Goal: Task Accomplishment & Management: Manage account settings

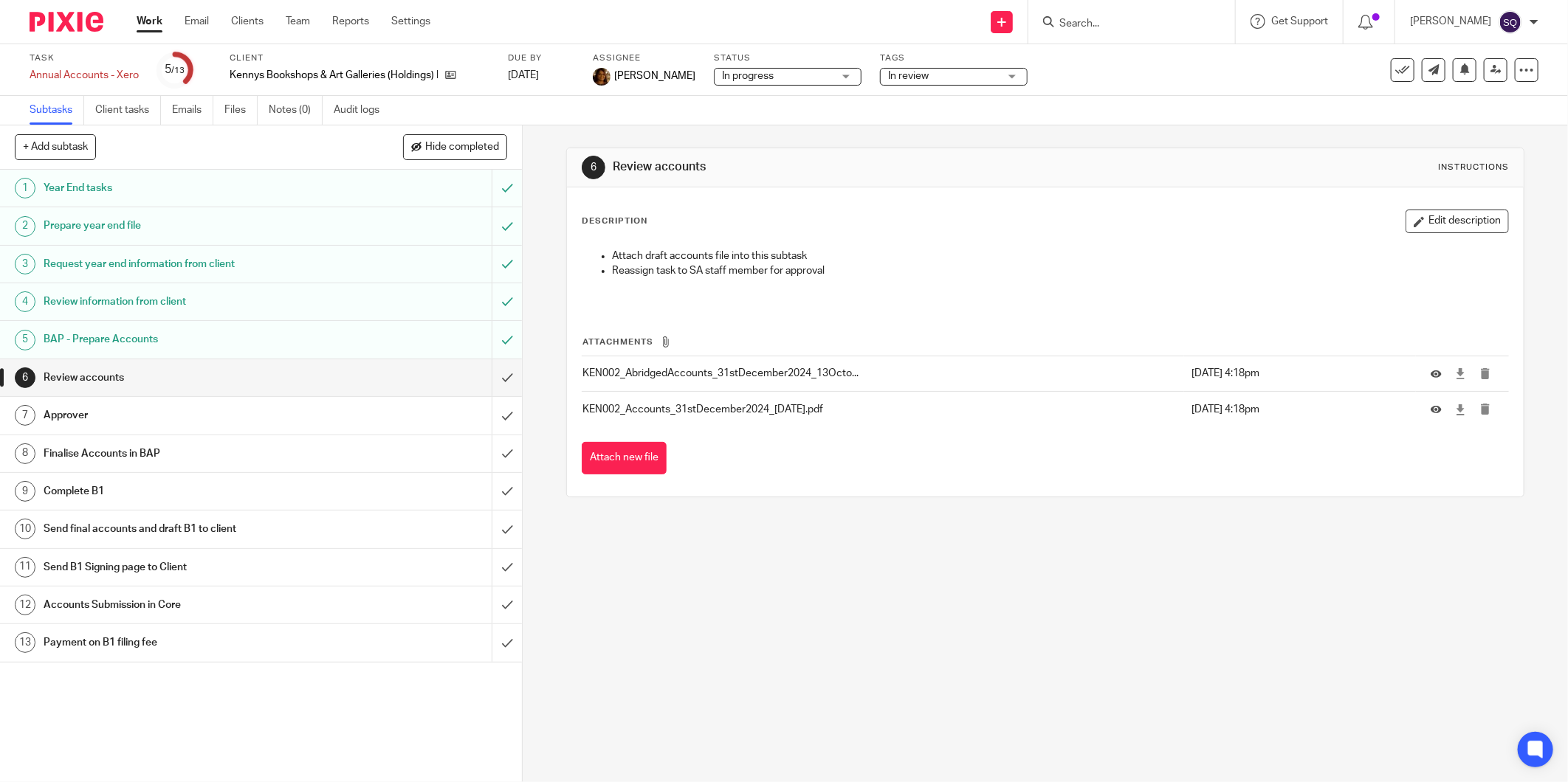
drag, startPoint x: 0, startPoint y: 0, endPoint x: 57, endPoint y: 30, distance: 64.4
click at [57, 30] on img at bounding box center [66, 22] width 74 height 20
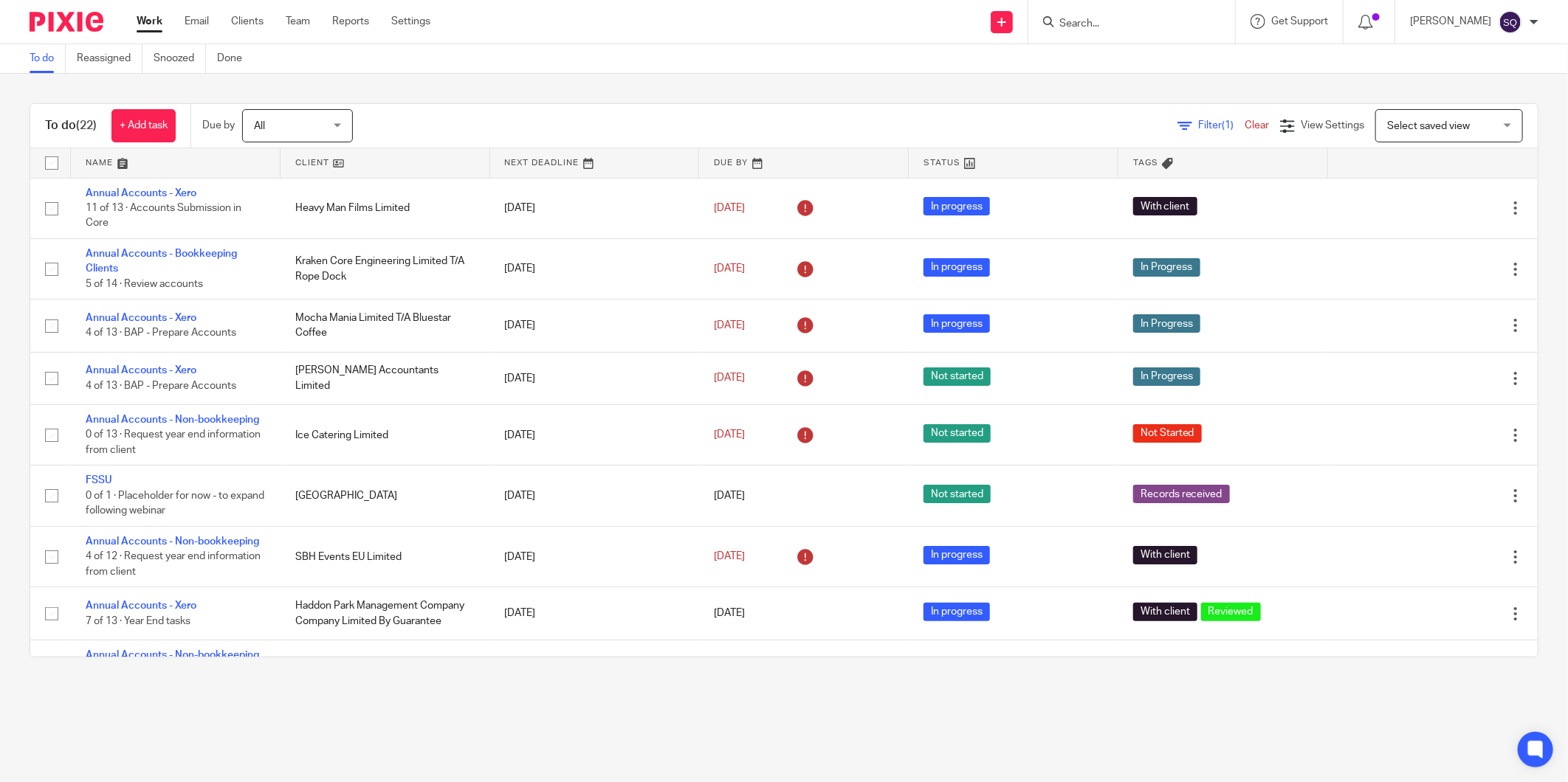
click at [1191, 24] on input "Search" at bounding box center [1124, 24] width 133 height 13
type input "paci"
click at [1150, 56] on link at bounding box center [1192, 57] width 274 height 22
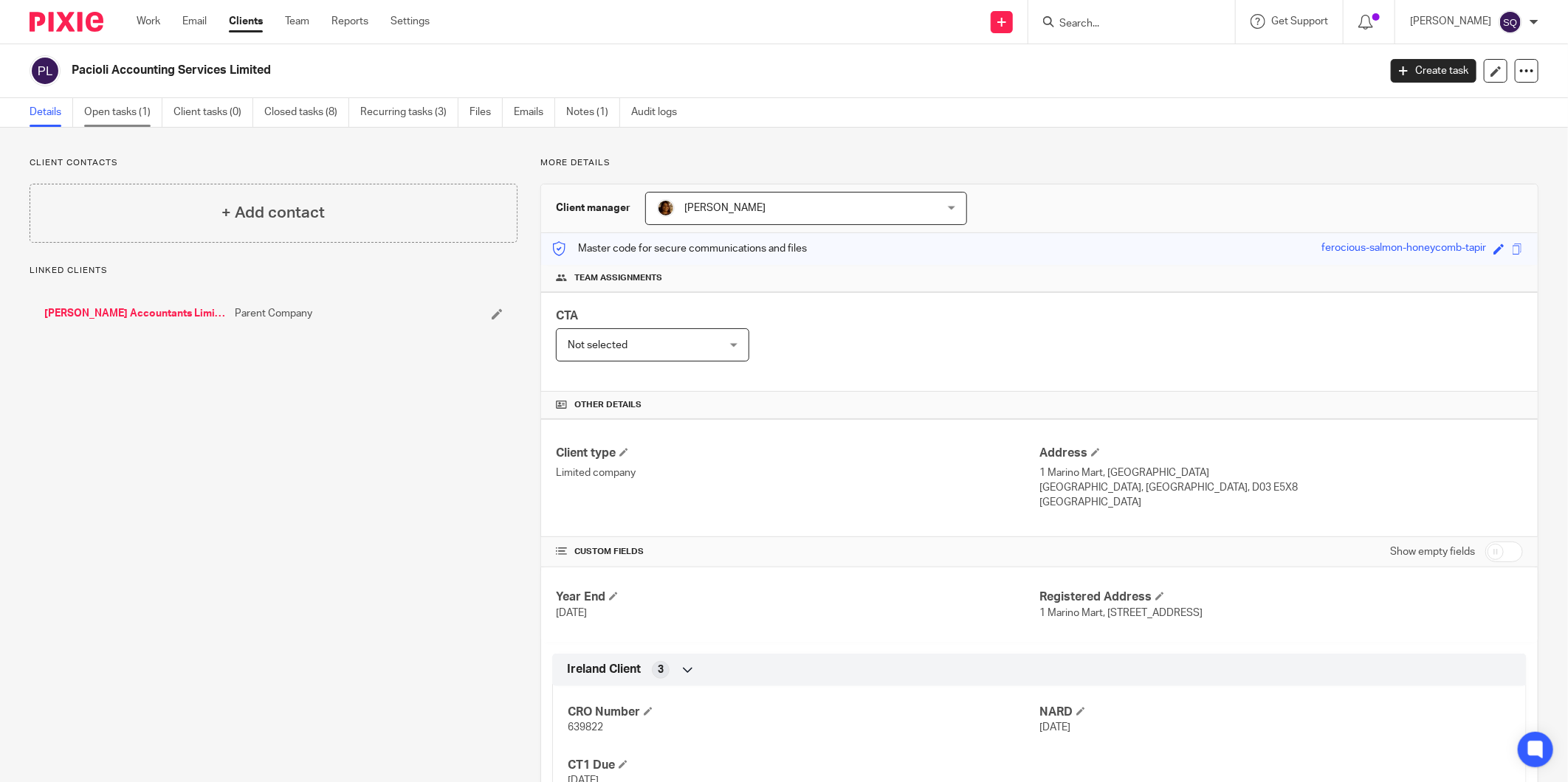
click at [144, 114] on link "Open tasks (1)" at bounding box center [124, 112] width 78 height 29
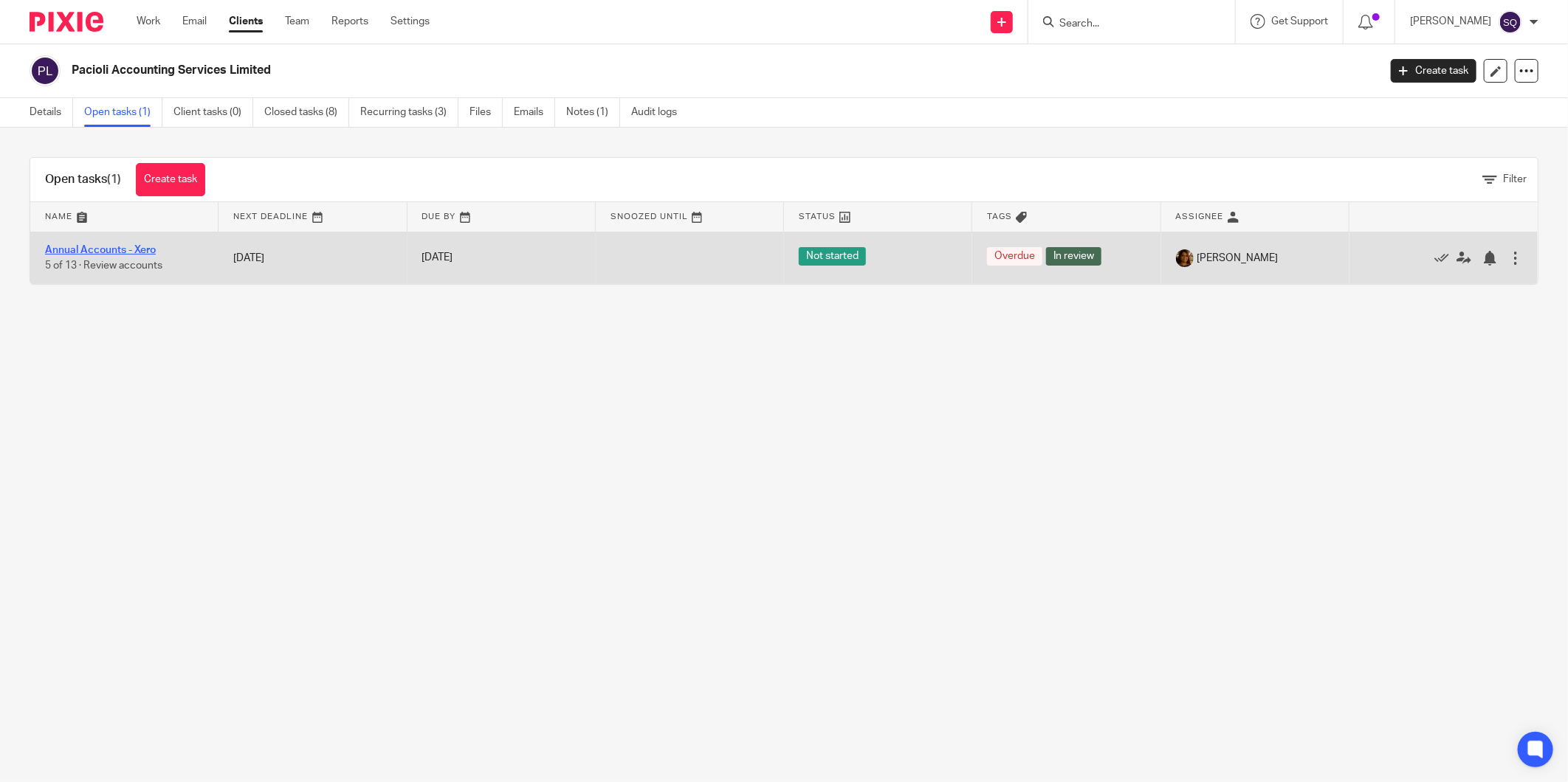
click at [105, 247] on link "Annual Accounts - Xero" at bounding box center [100, 250] width 111 height 10
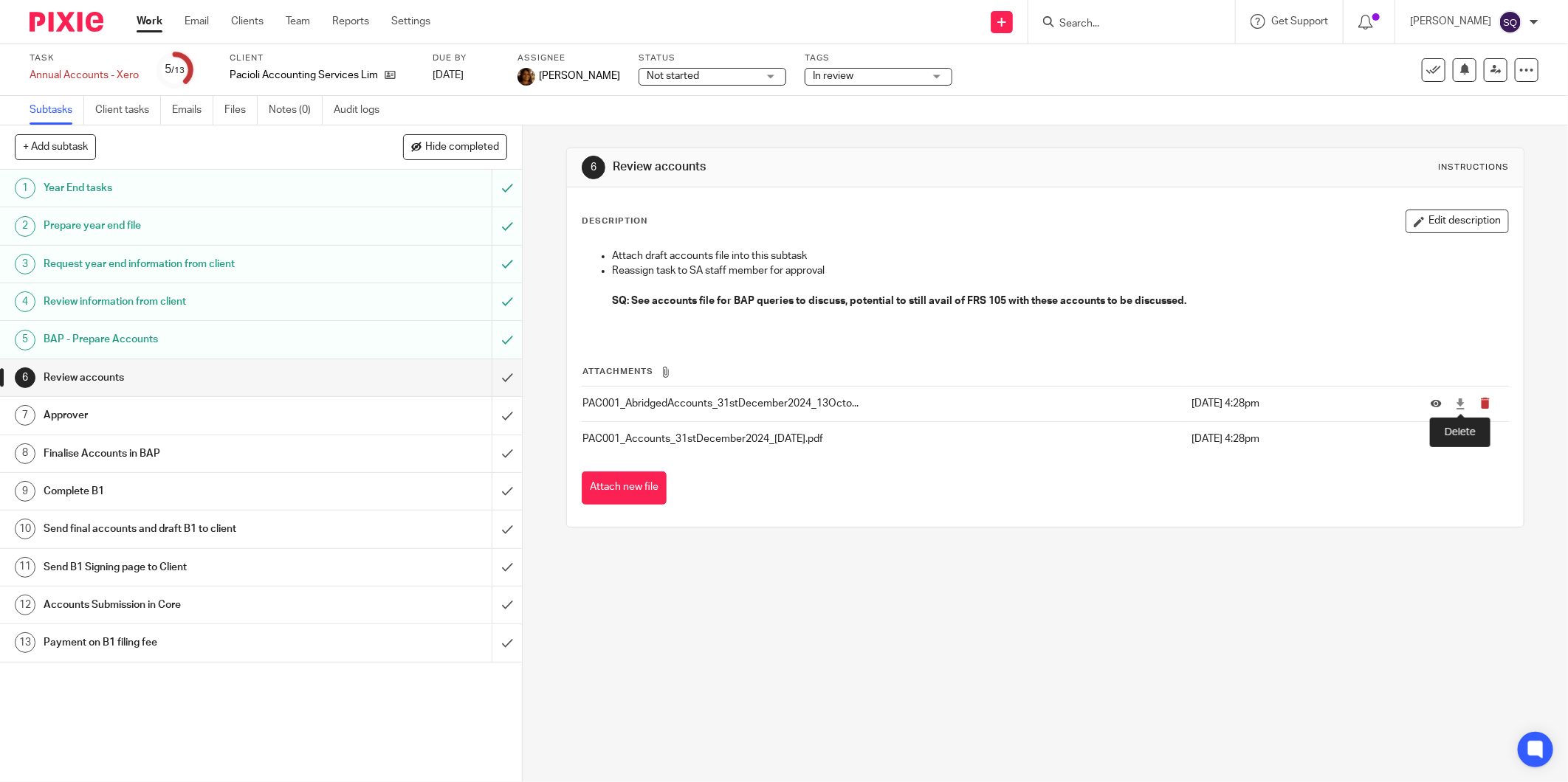
click at [1479, 408] on icon "submit" at bounding box center [1484, 403] width 11 height 11
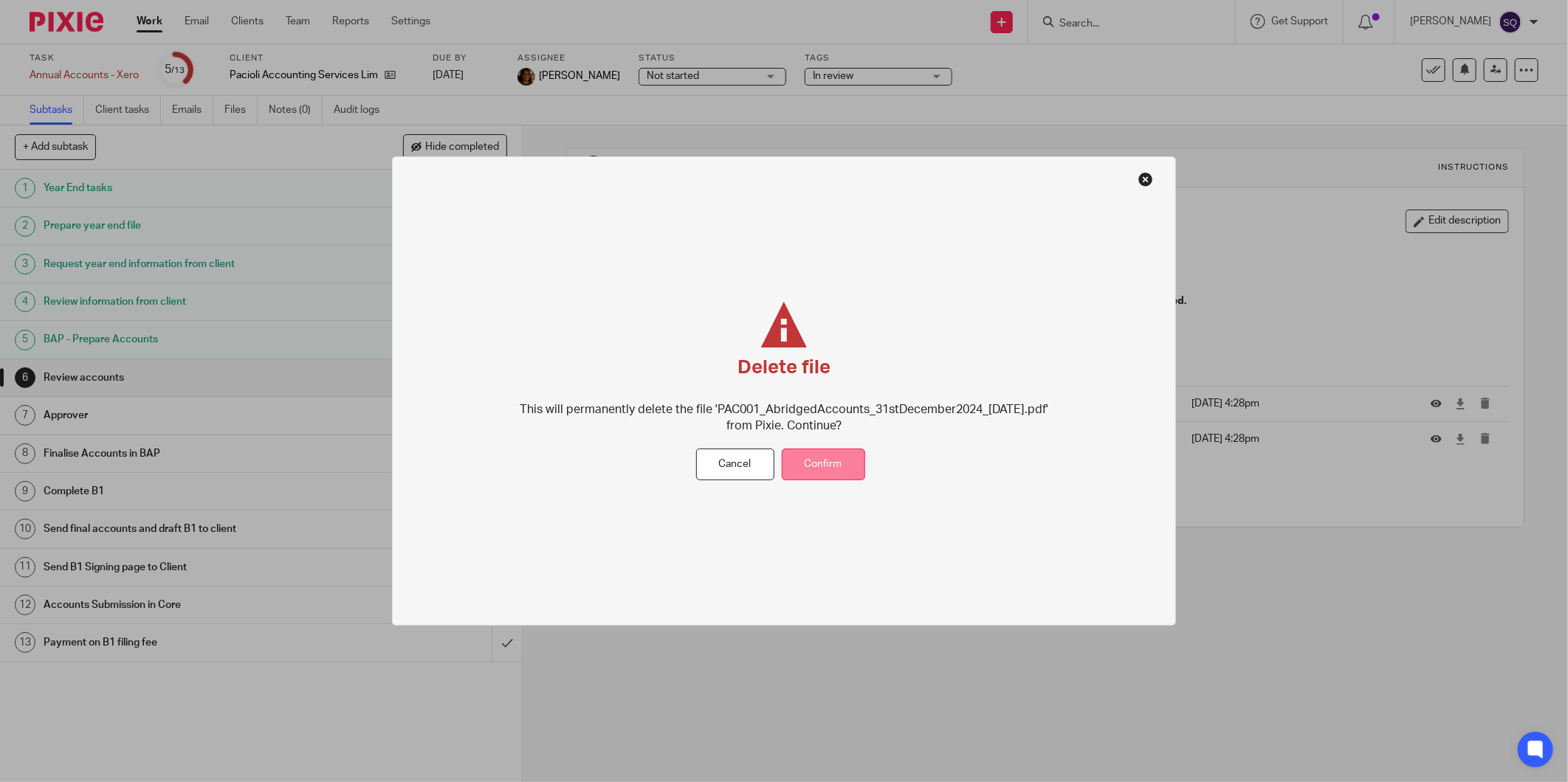
click at [842, 462] on button "Confirm" at bounding box center [823, 464] width 84 height 31
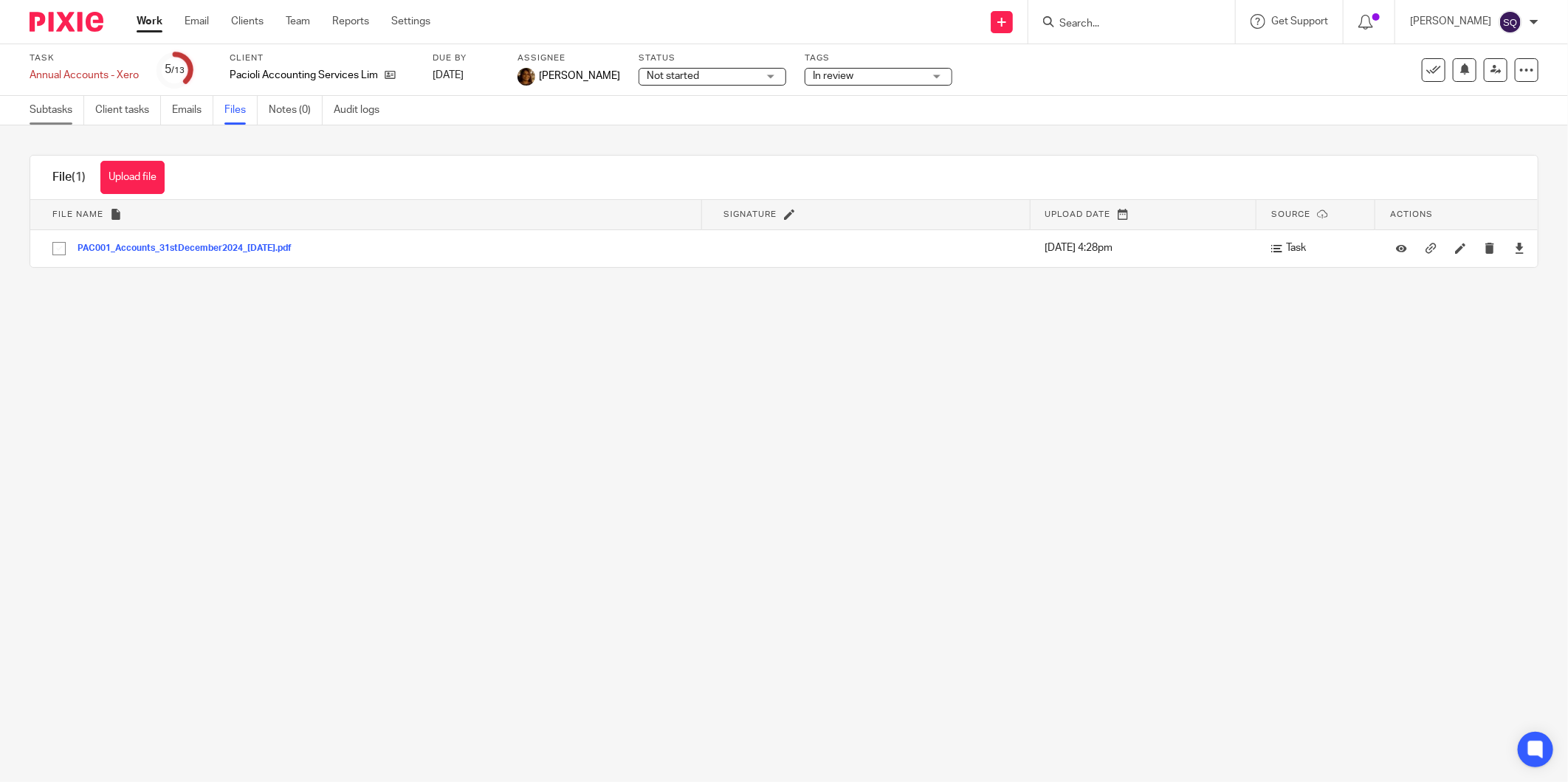
click at [30, 100] on link "Subtasks" at bounding box center [57, 110] width 55 height 29
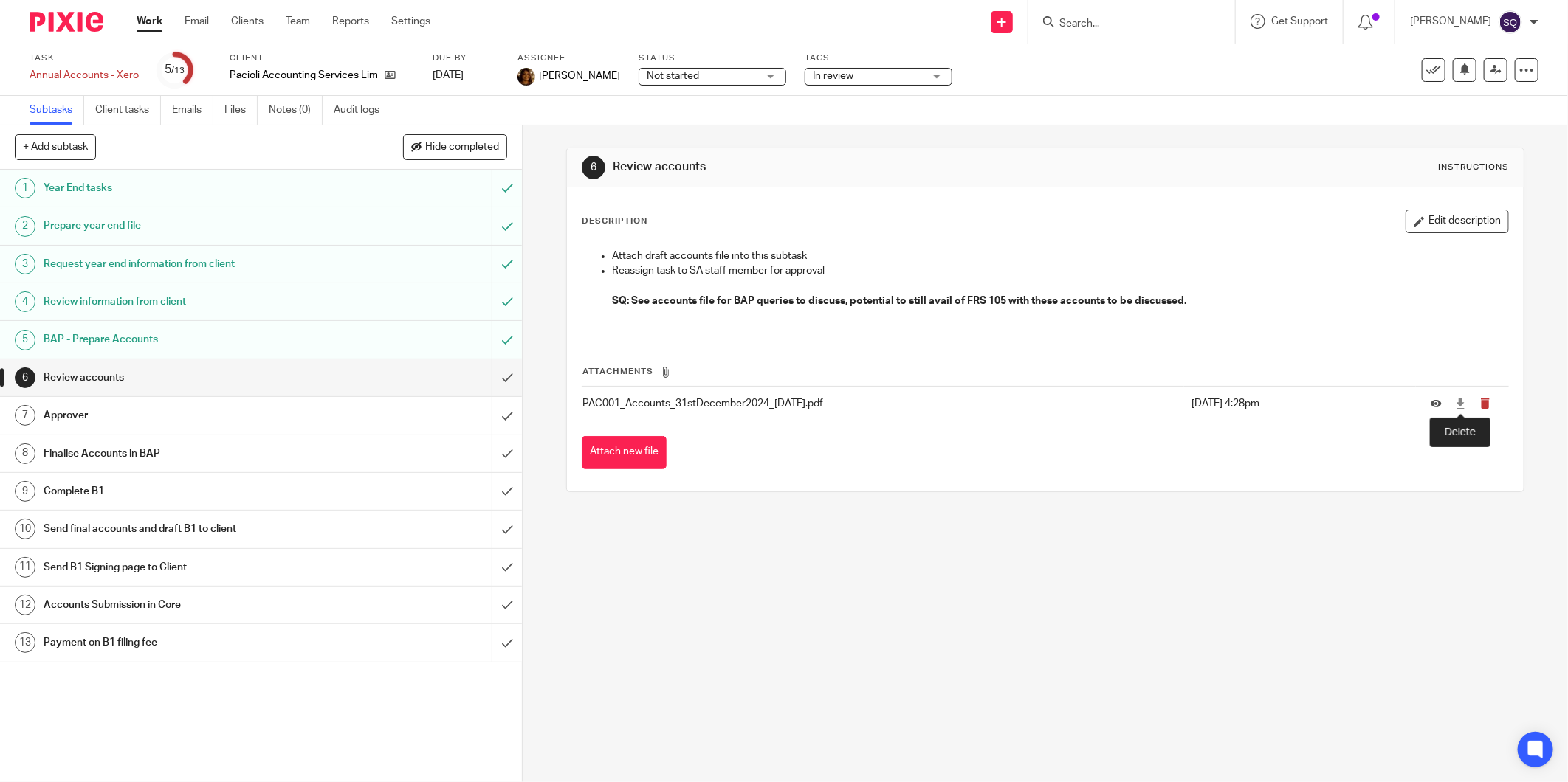
click at [1479, 403] on icon "submit" at bounding box center [1484, 403] width 11 height 11
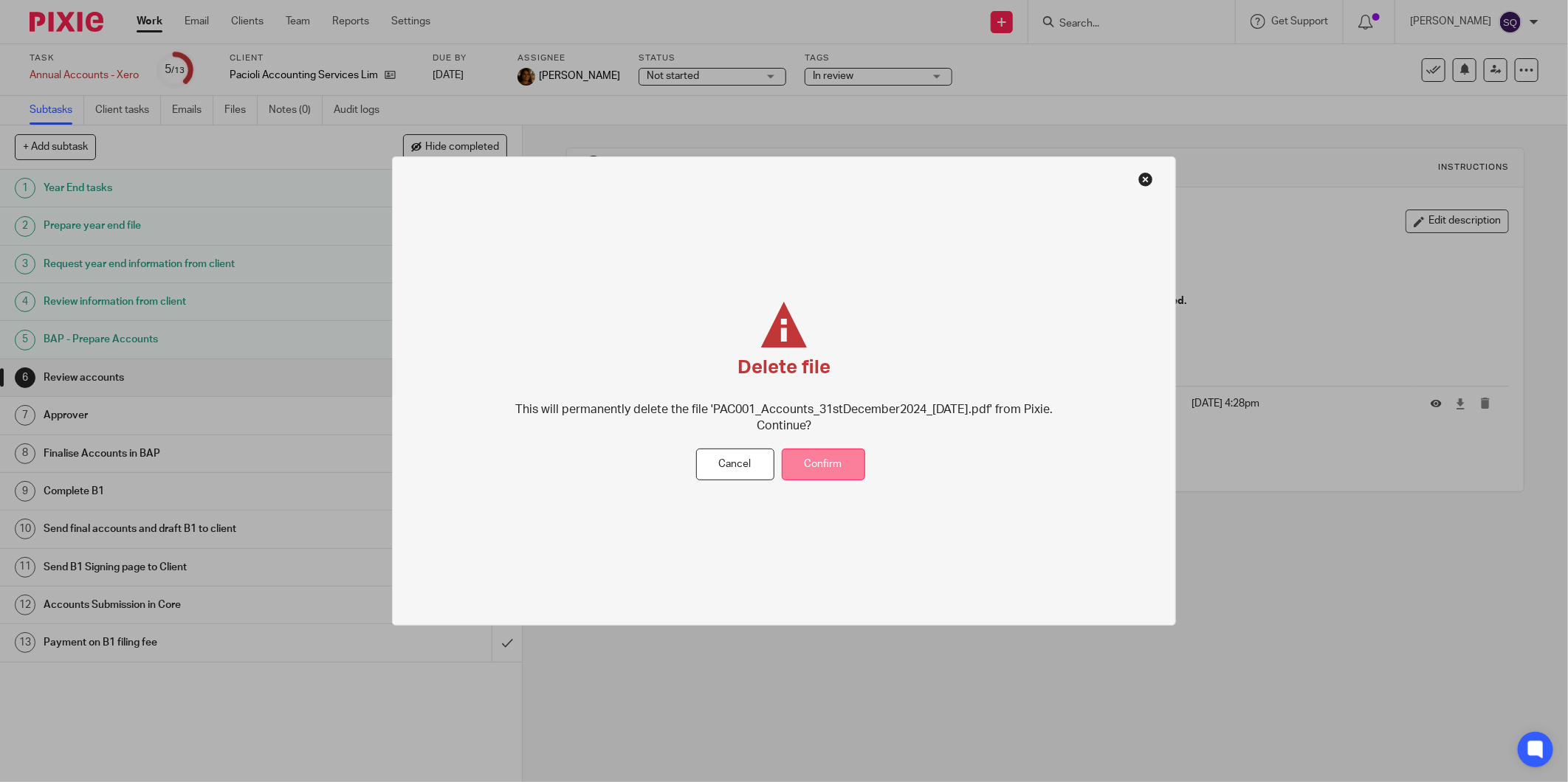
click at [830, 473] on button "Confirm" at bounding box center [823, 464] width 84 height 31
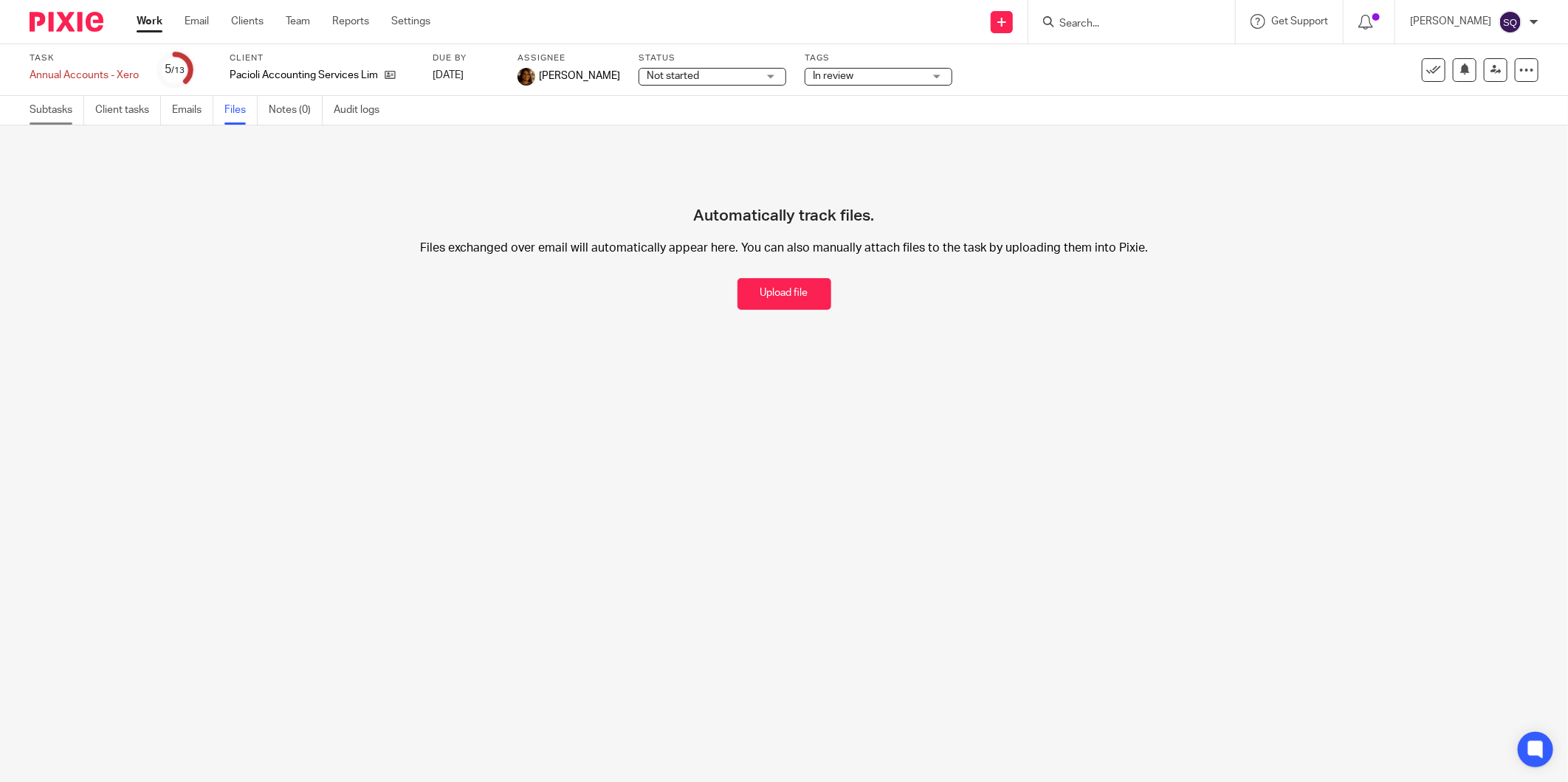
click at [51, 117] on link "Subtasks" at bounding box center [57, 110] width 55 height 29
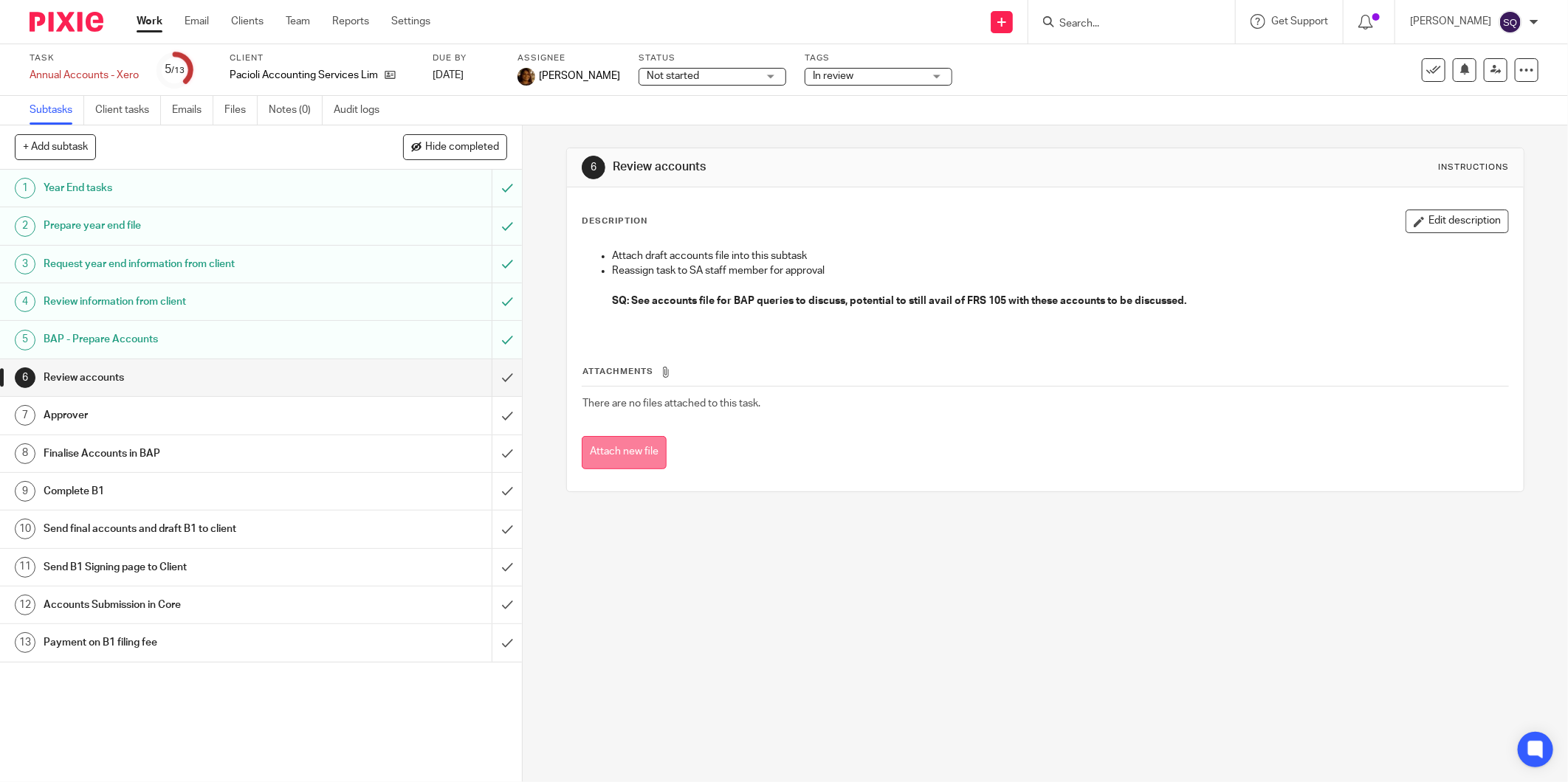
click at [637, 448] on button "Attach new file" at bounding box center [624, 453] width 84 height 33
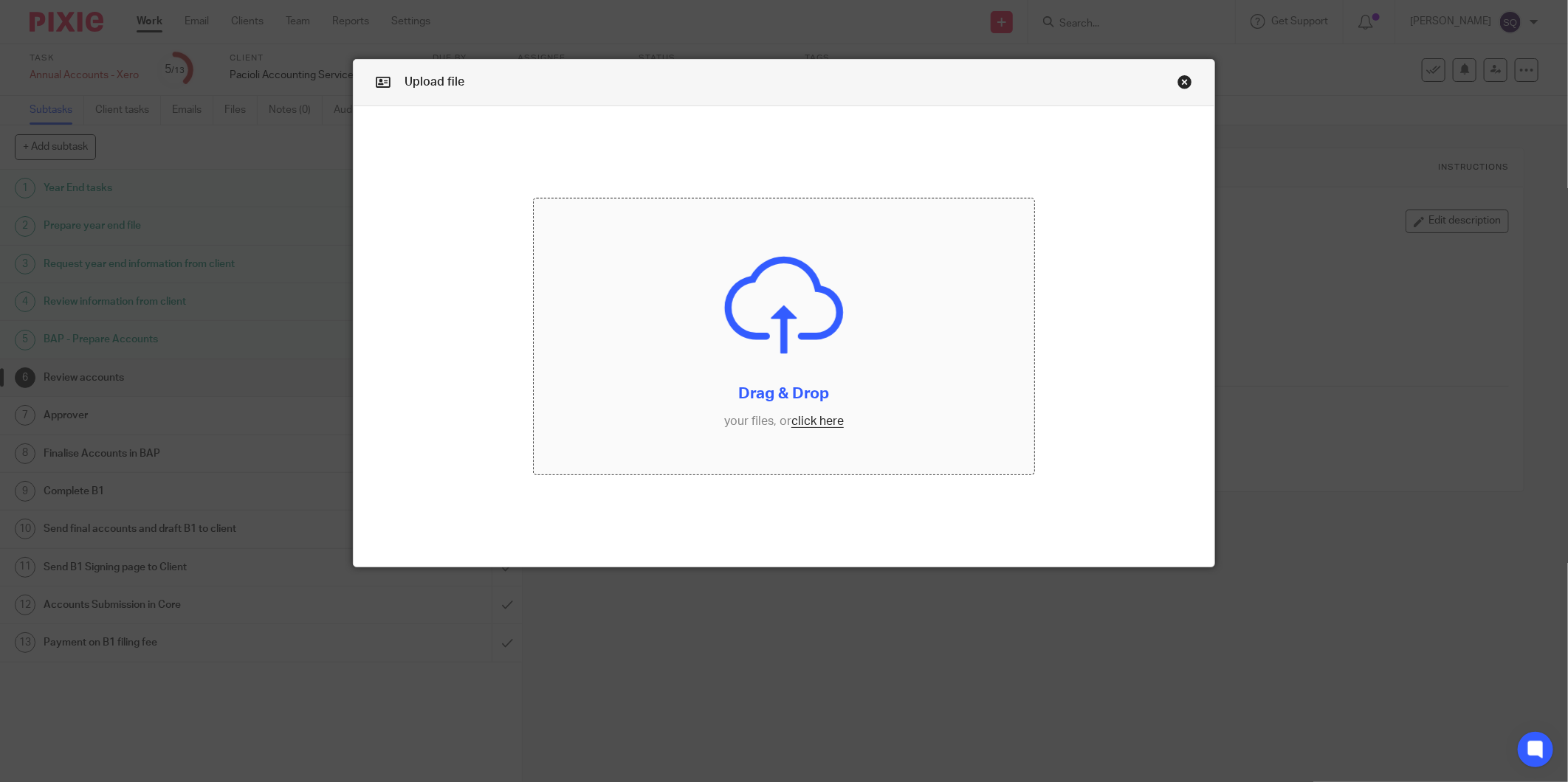
click at [821, 428] on input "file" at bounding box center [784, 336] width 501 height 276
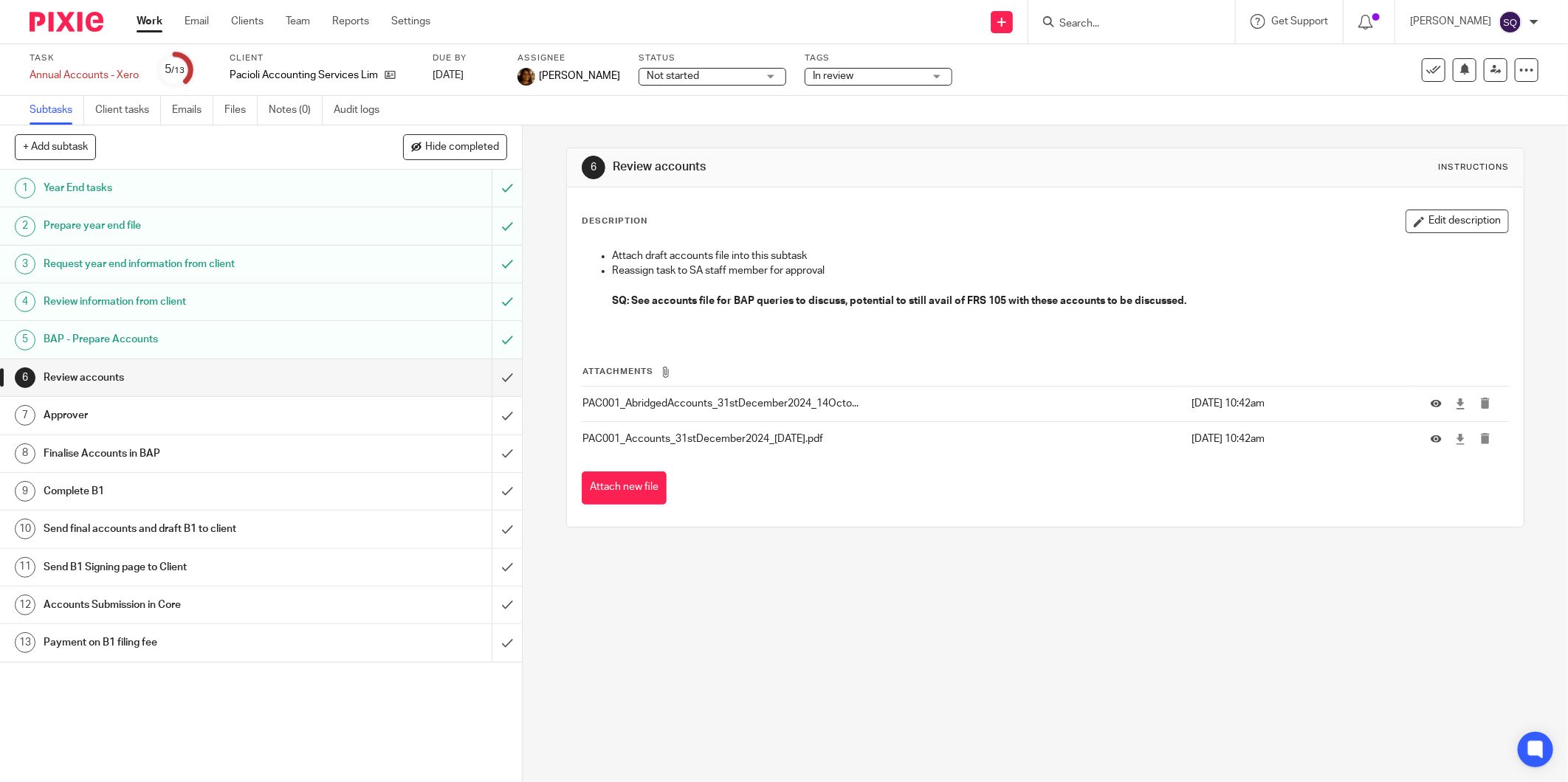
click at [51, 17] on img at bounding box center [66, 22] width 74 height 20
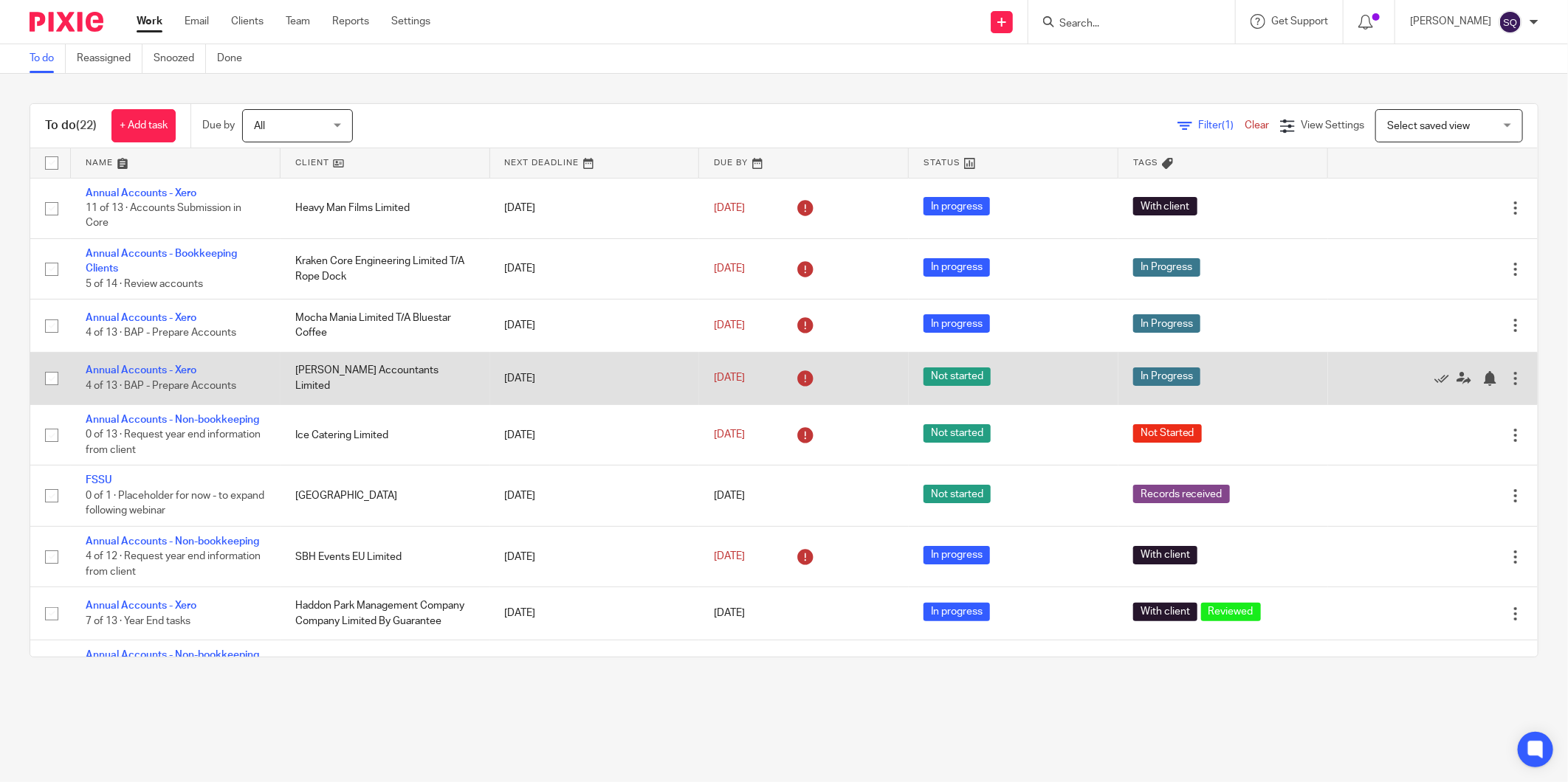
click at [94, 378] on td "Annual Accounts - Xero 4 of 13 · BAP - Prepare Accounts" at bounding box center [175, 378] width 210 height 52
click at [98, 371] on link "Annual Accounts - Xero" at bounding box center [140, 370] width 111 height 10
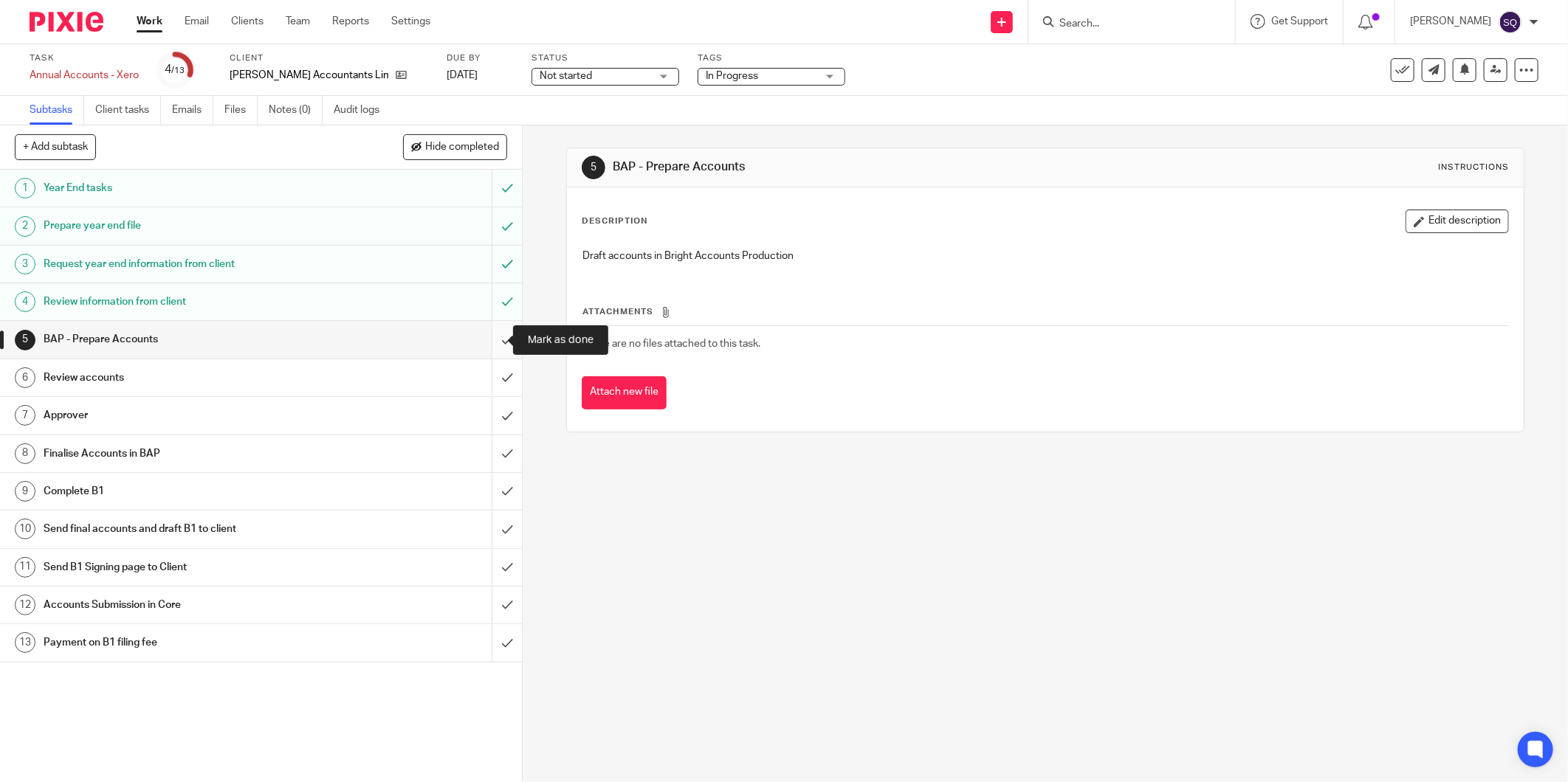
click at [491, 343] on input "submit" at bounding box center [260, 340] width 522 height 37
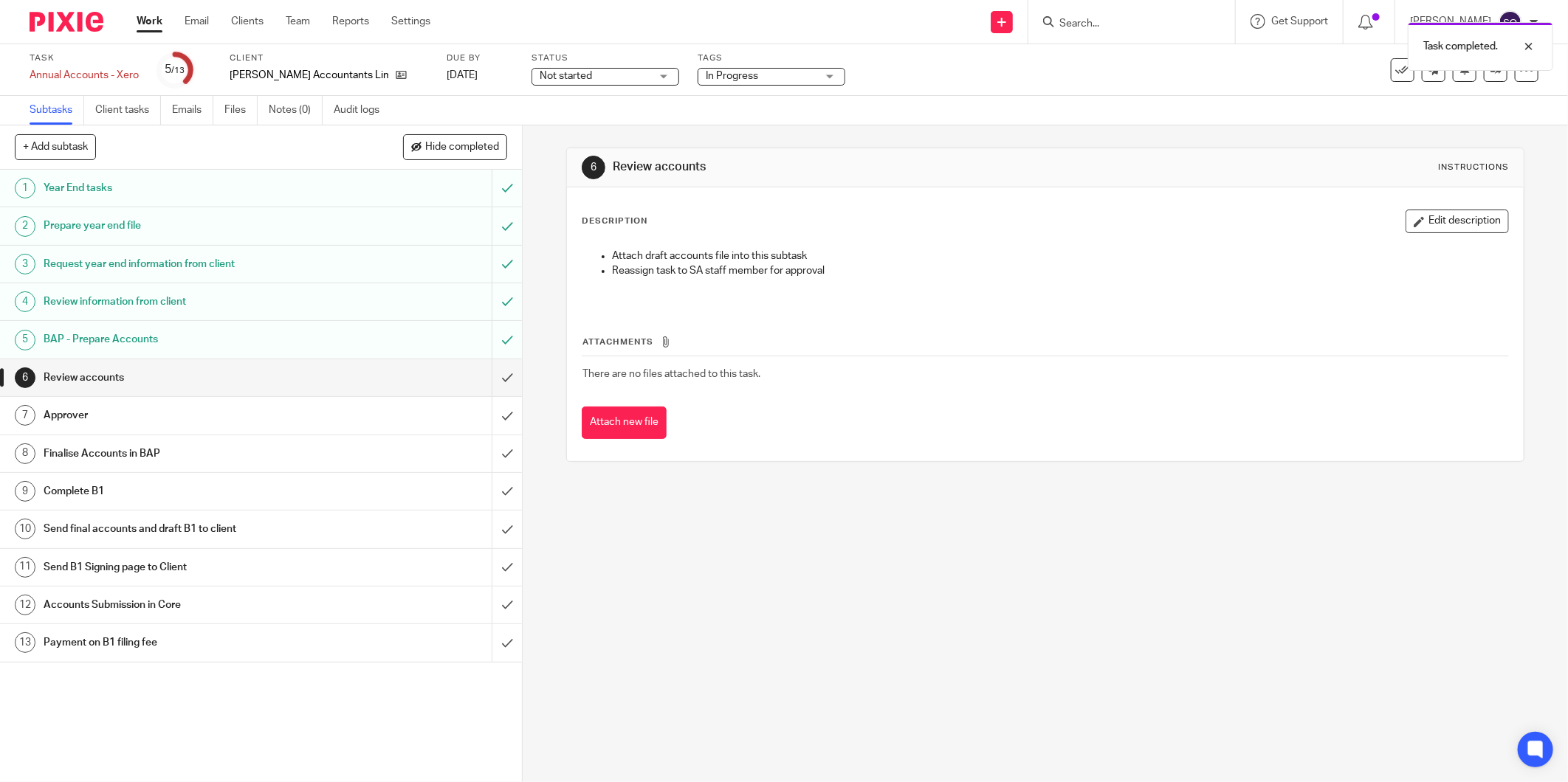
click at [416, 375] on div "Review accounts" at bounding box center [260, 377] width 433 height 22
click at [651, 421] on button "Attach new file" at bounding box center [624, 423] width 84 height 33
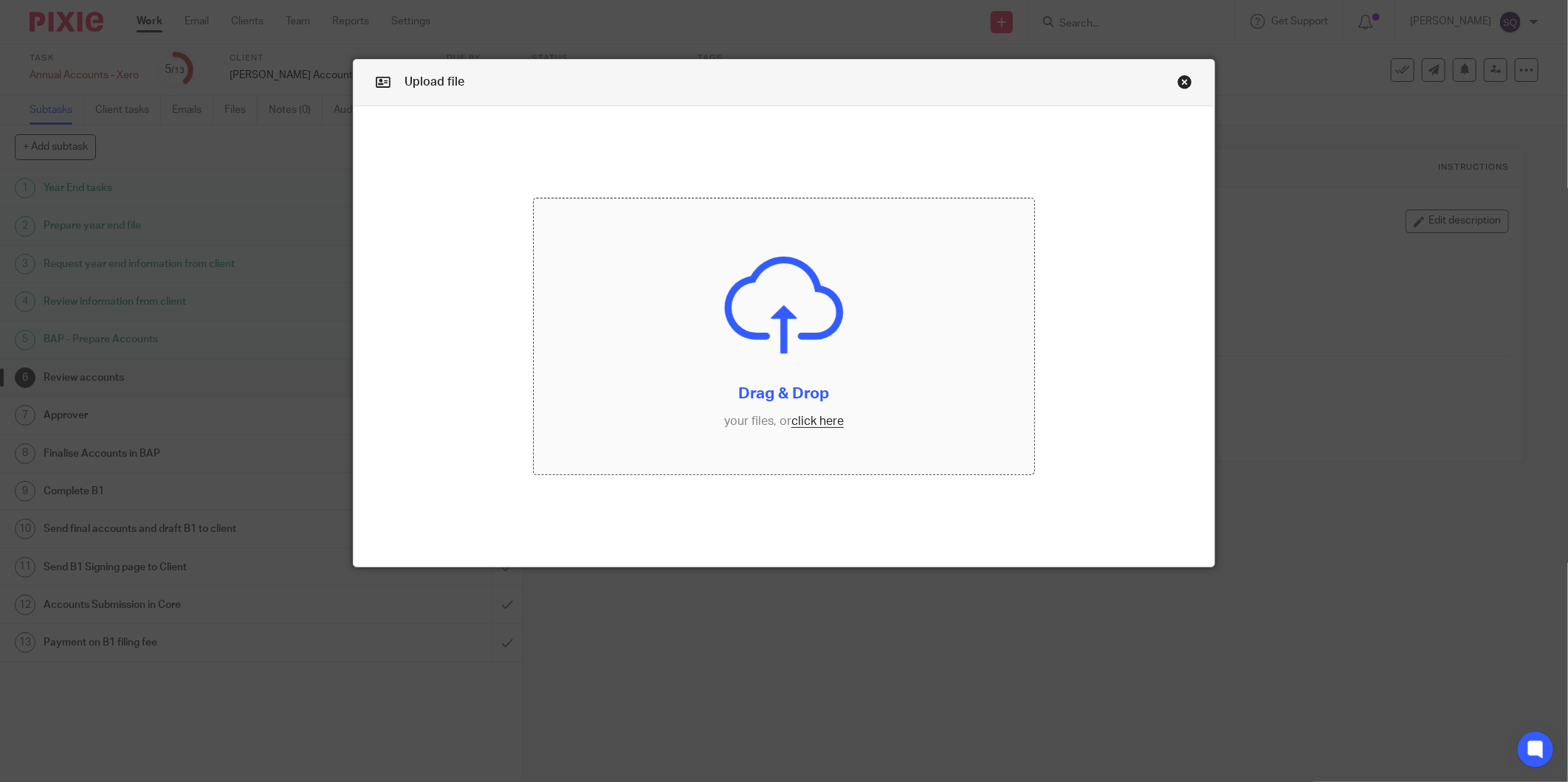
click at [815, 419] on input "file" at bounding box center [784, 336] width 501 height 276
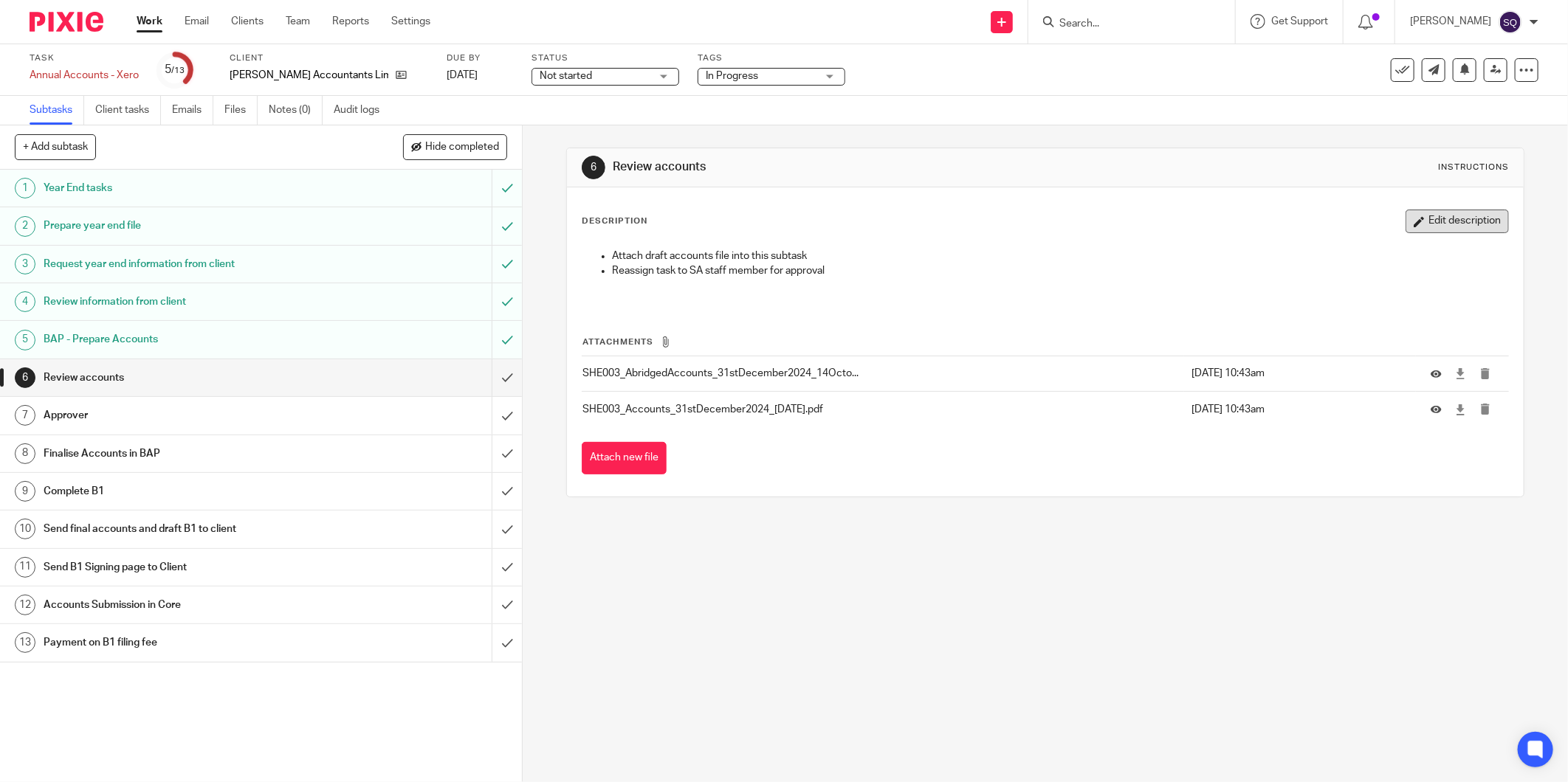
click at [1406, 225] on button "Edit description" at bounding box center [1457, 221] width 104 height 24
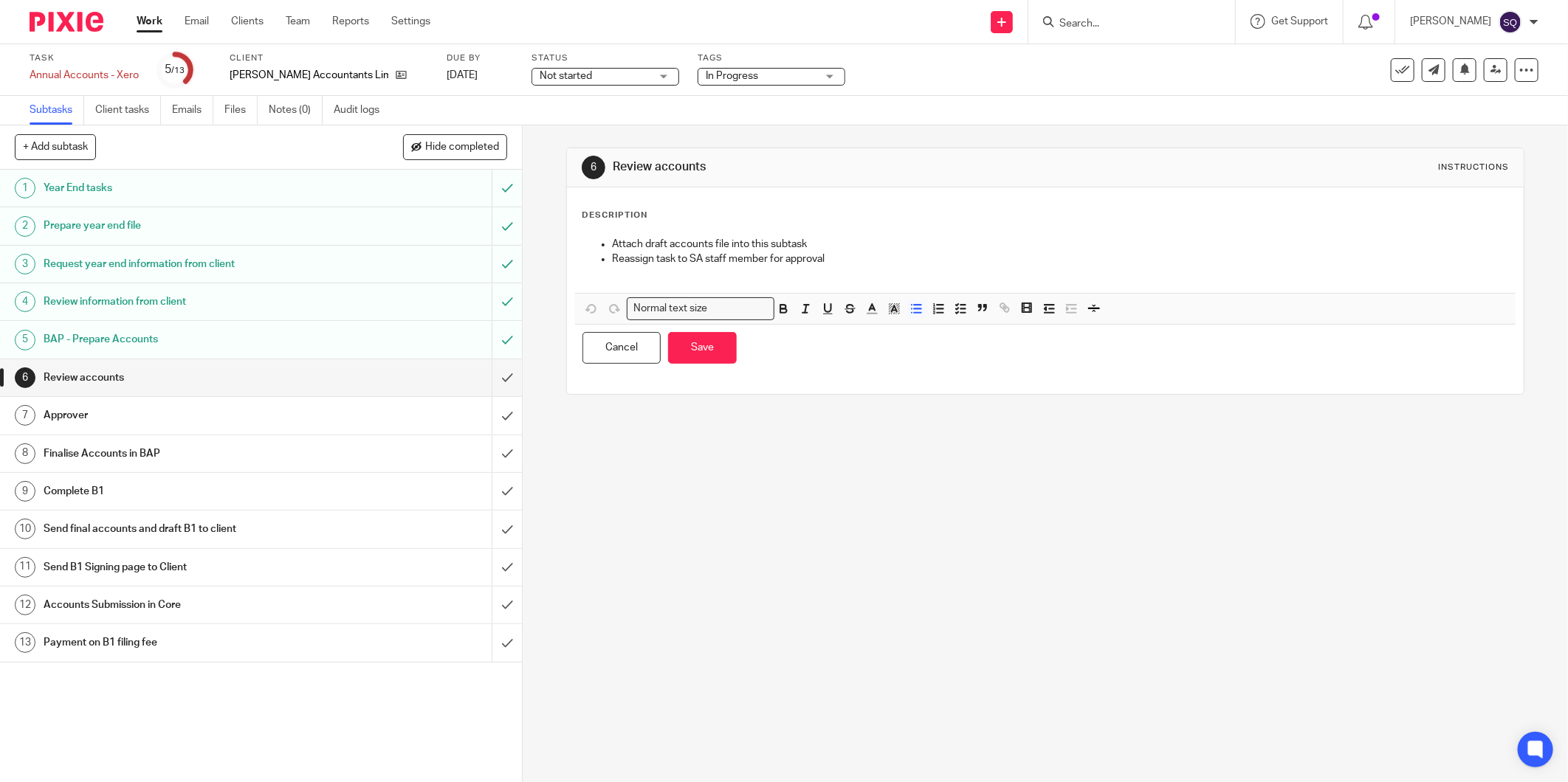
click at [947, 273] on p at bounding box center [1060, 274] width 896 height 15
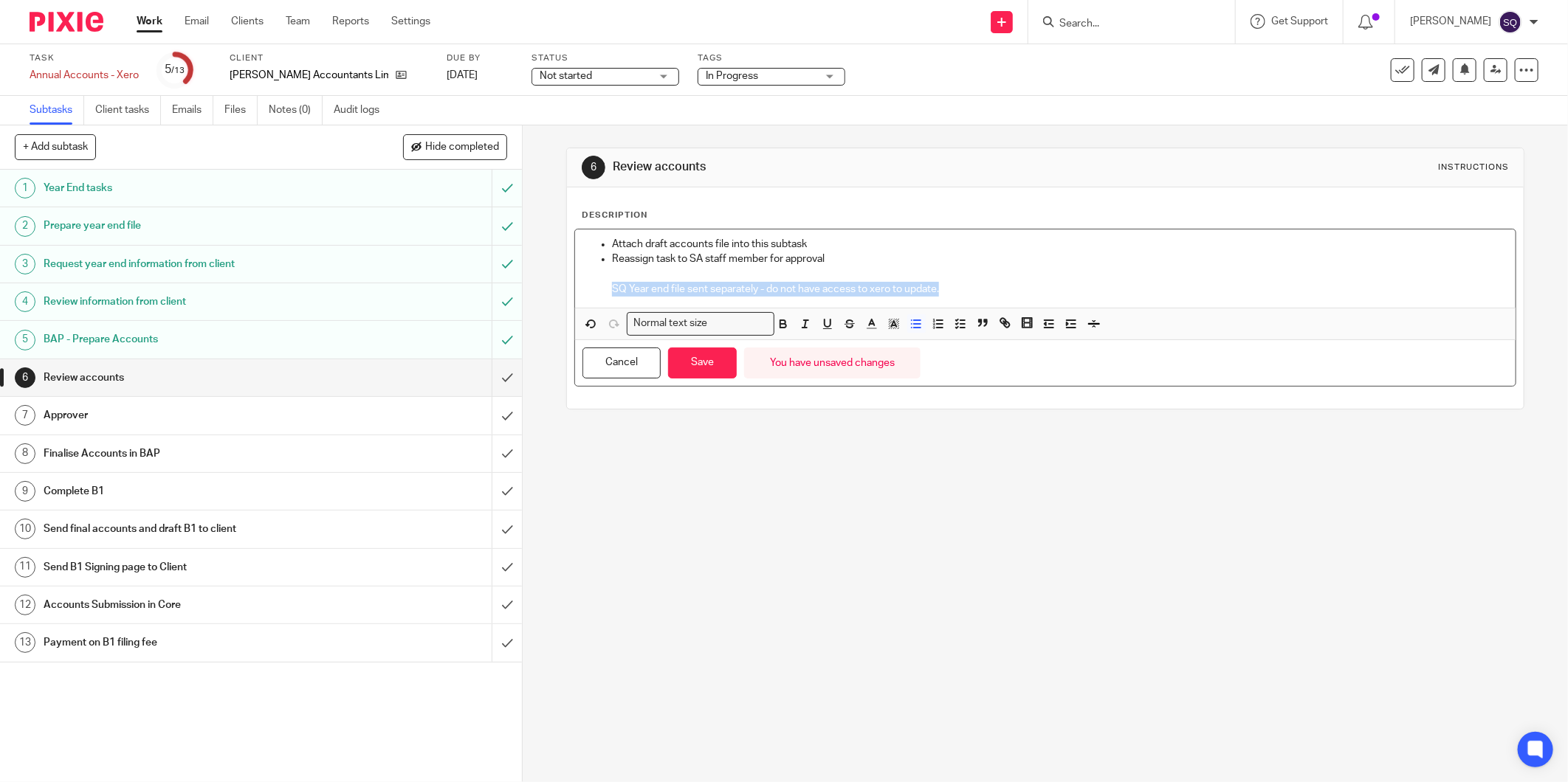
drag, startPoint x: 609, startPoint y: 290, endPoint x: 936, endPoint y: 291, distance: 327.0
click at [936, 291] on p "SQ Year end file sent separately - do not have access to xero to update." at bounding box center [1060, 289] width 896 height 15
click at [903, 478] on div "6 Review accounts Instructions Description Attach draft accounts file into this…" at bounding box center [1045, 454] width 1045 height 657
click at [683, 355] on button "Save" at bounding box center [702, 363] width 69 height 31
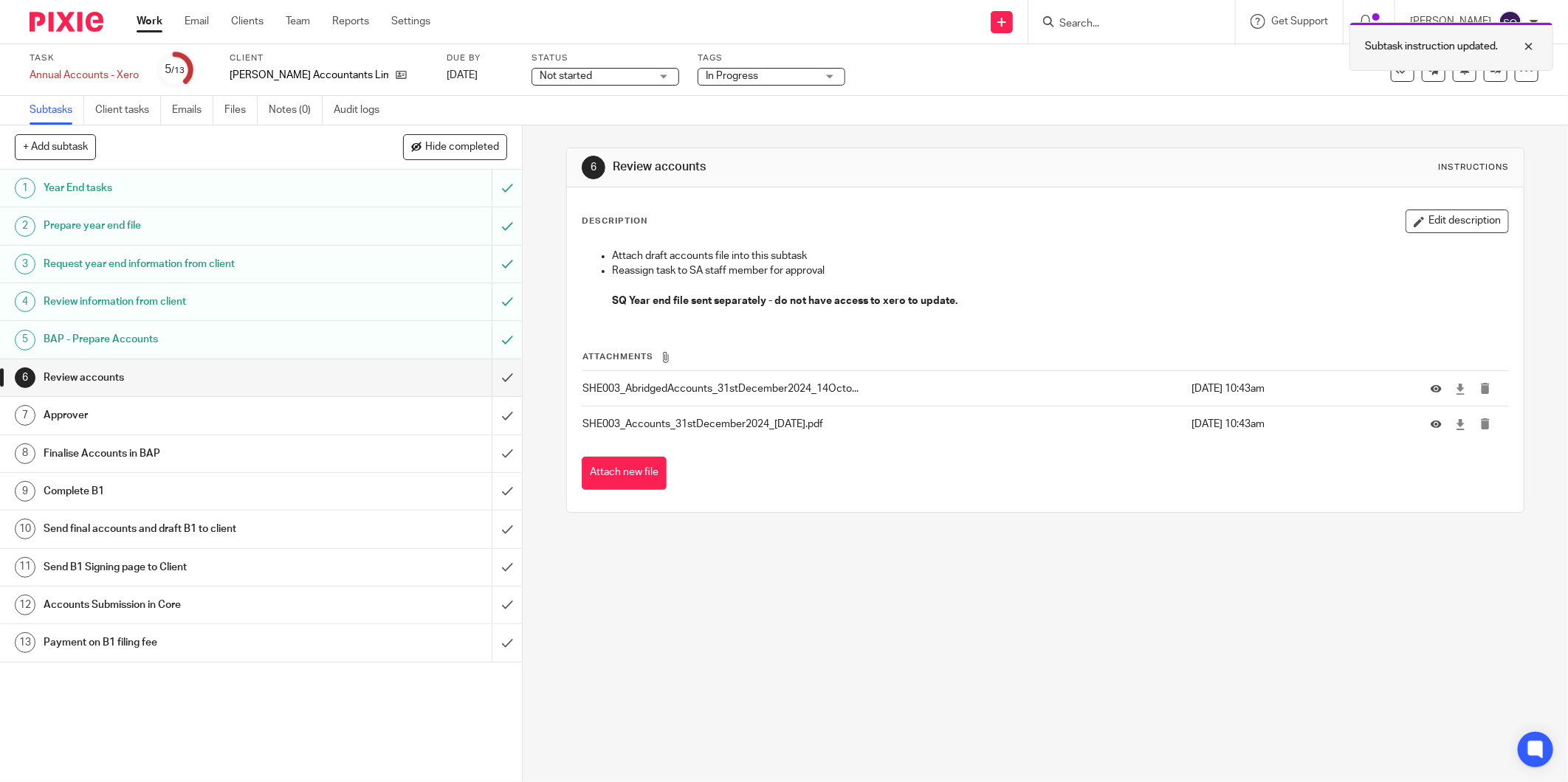
click at [1531, 46] on div at bounding box center [1518, 46] width 40 height 17
click at [1490, 70] on icon at bounding box center [1496, 70] width 11 height 11
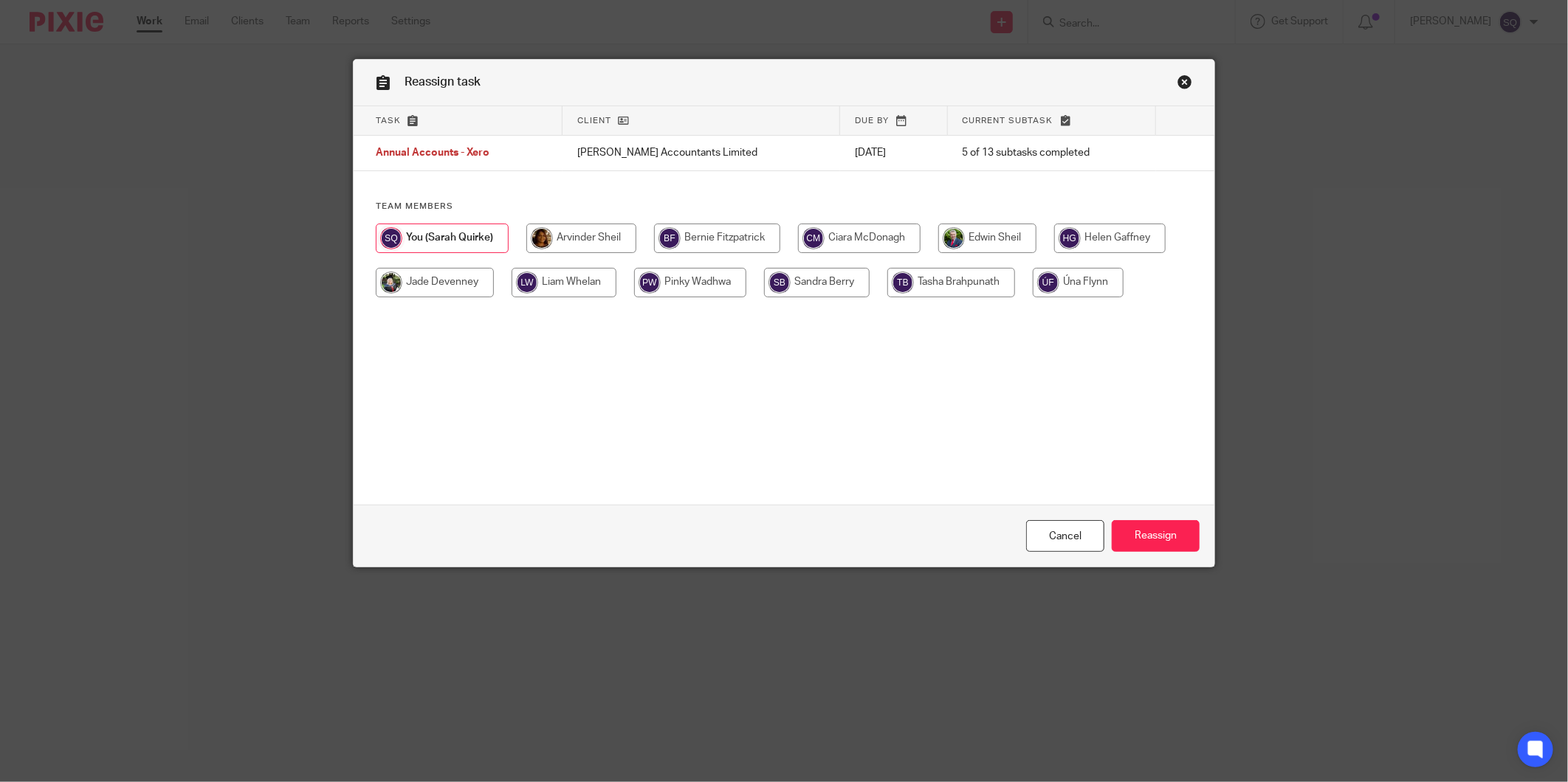
click at [526, 236] on input "radio" at bounding box center [581, 239] width 110 height 30
radio input "true"
click at [1132, 543] on input "Reassign" at bounding box center [1155, 536] width 88 height 31
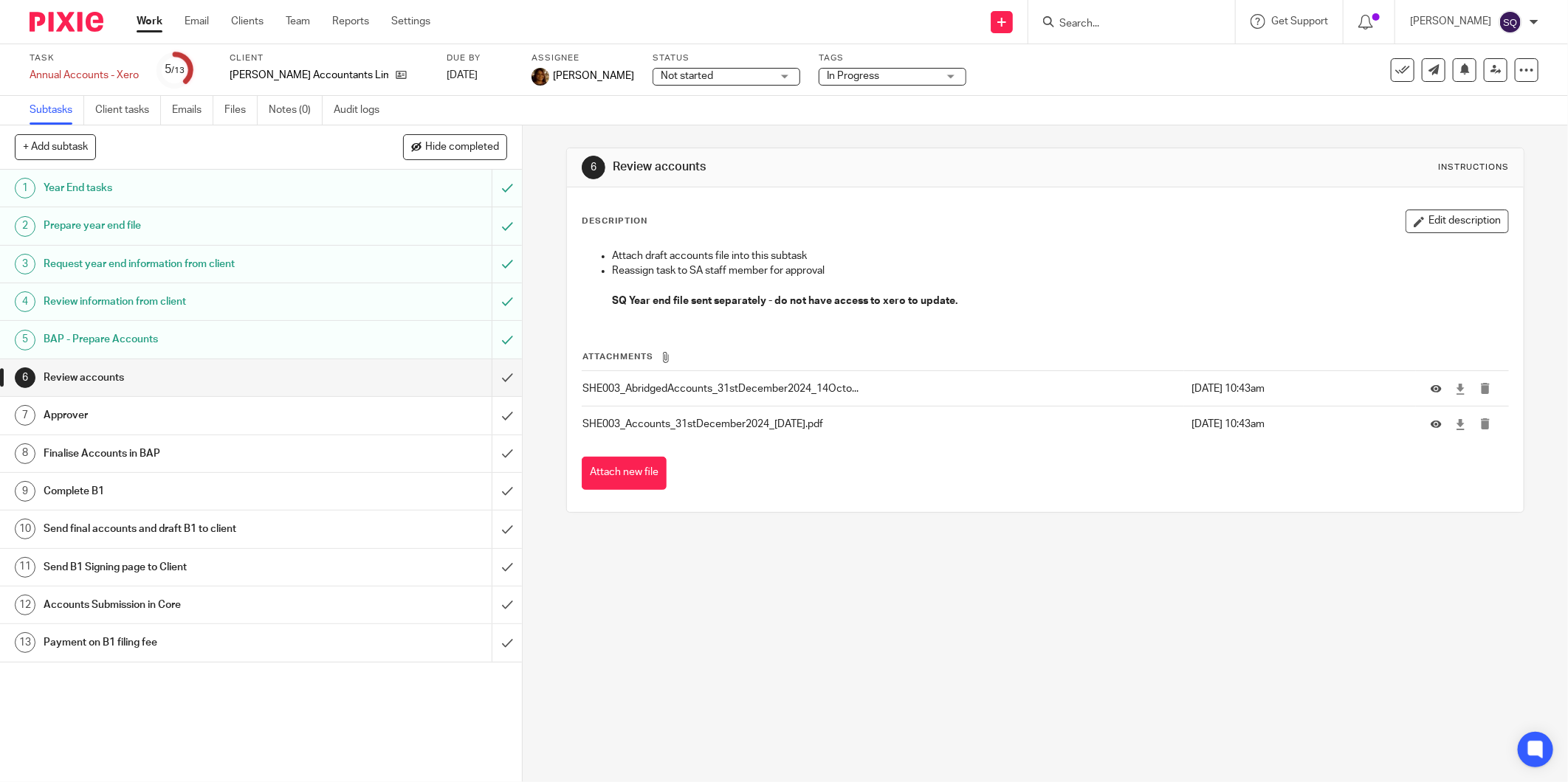
click at [55, 24] on img at bounding box center [66, 22] width 74 height 20
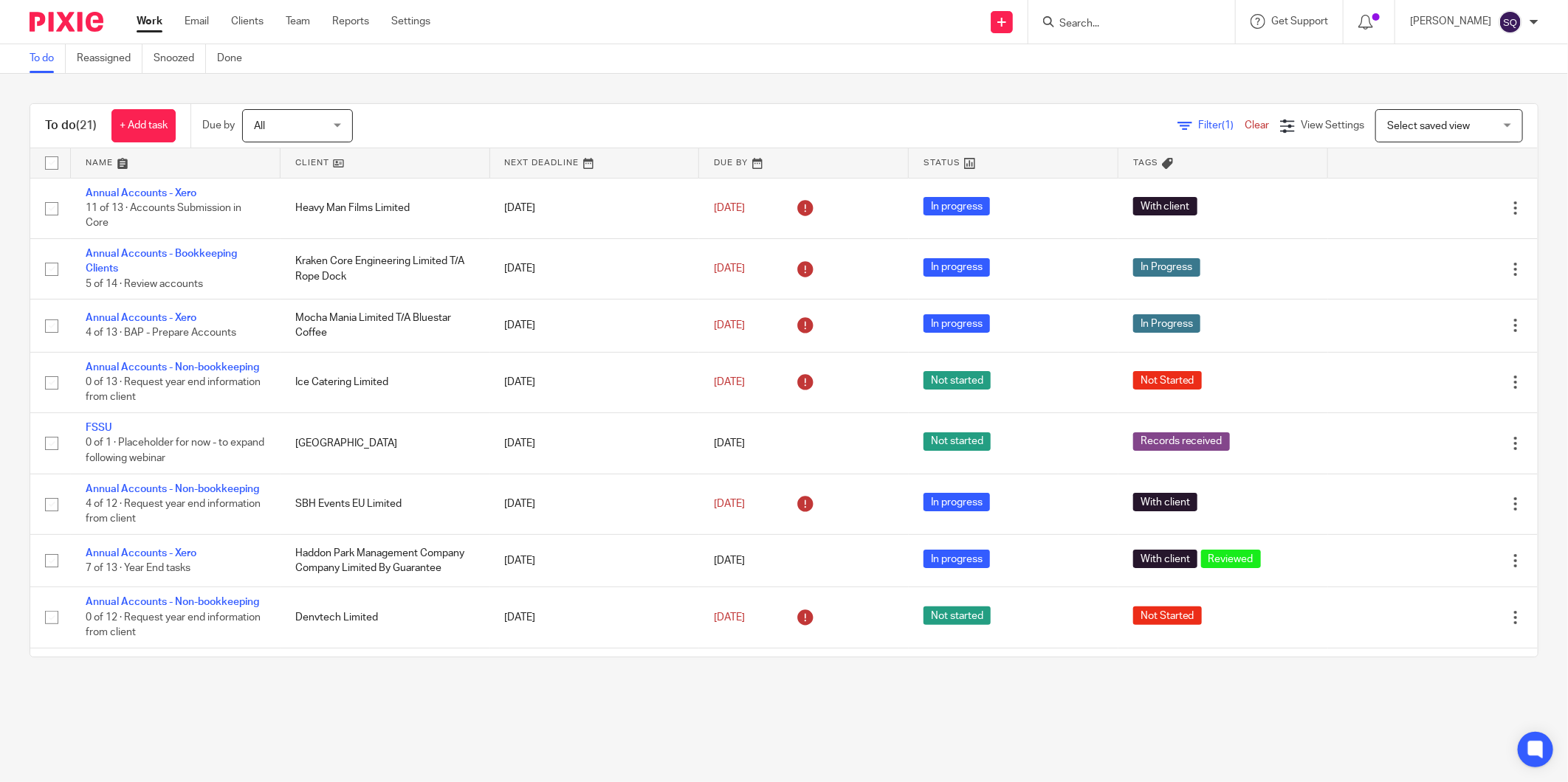
click at [1163, 27] on input "Search" at bounding box center [1124, 24] width 133 height 13
type input "PACI"
click at [1215, 60] on link at bounding box center [1192, 57] width 274 height 22
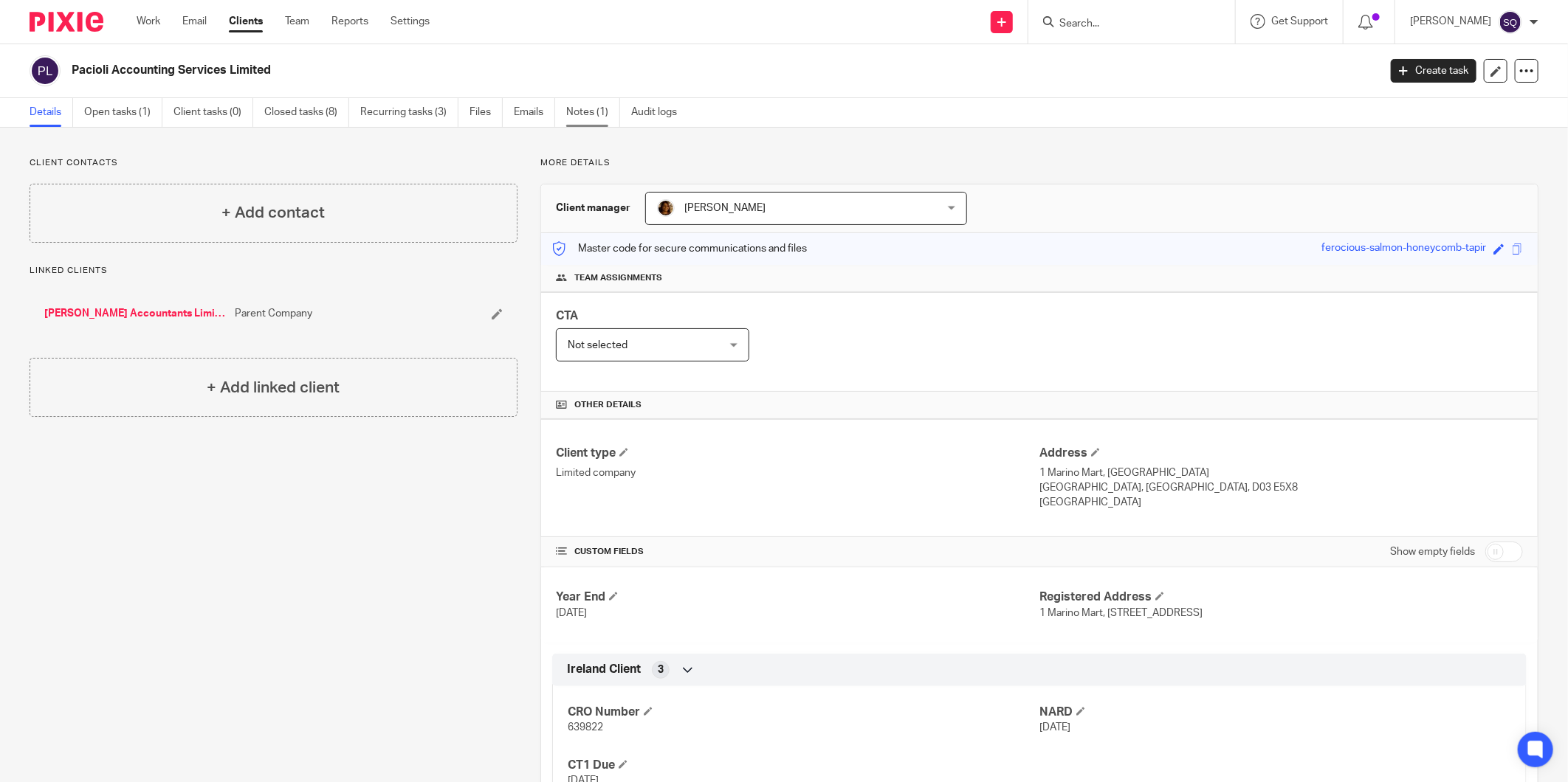
click at [606, 118] on link "Notes (1)" at bounding box center [593, 112] width 54 height 29
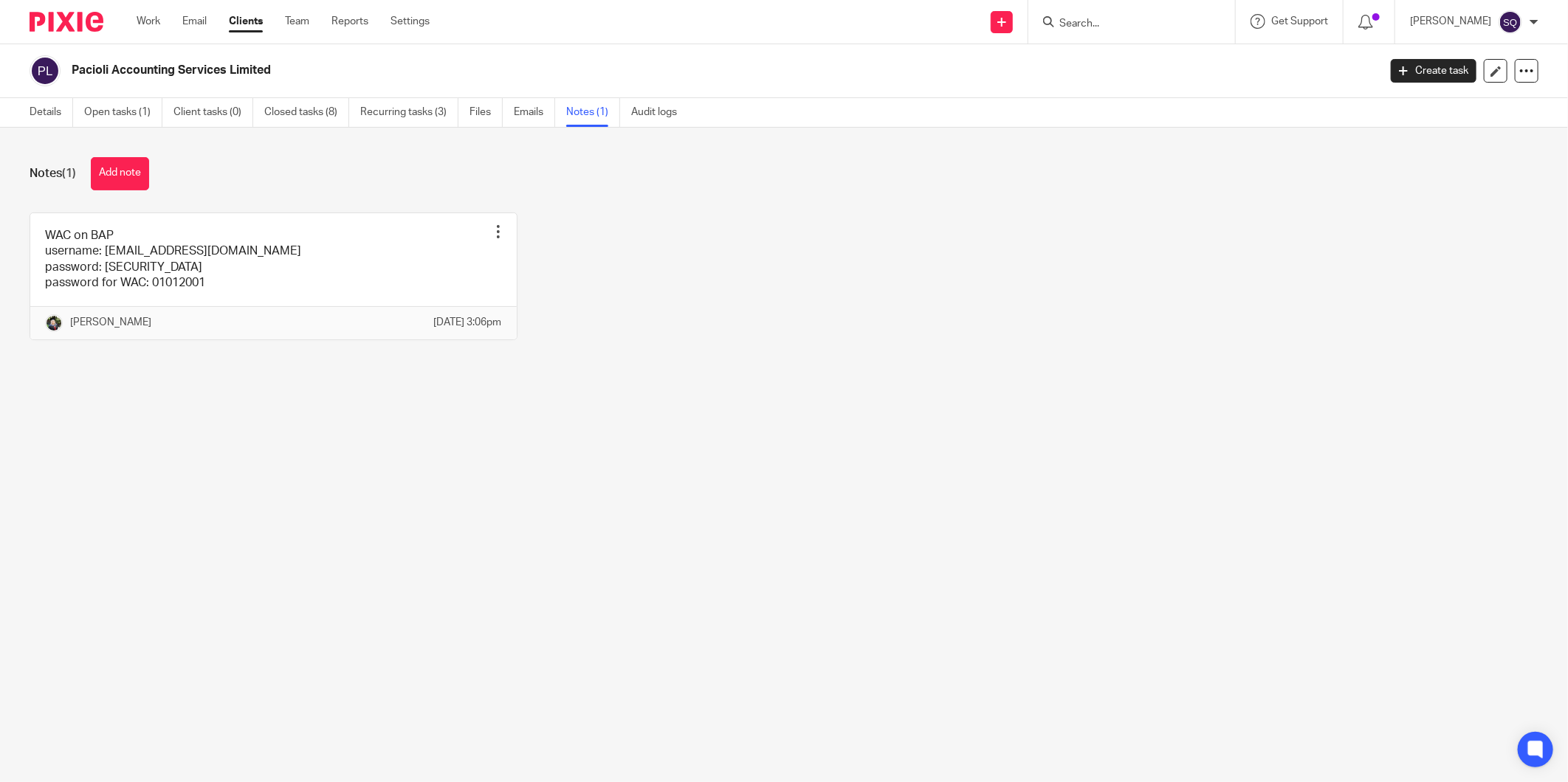
click at [1079, 23] on input "Search" at bounding box center [1124, 24] width 133 height 13
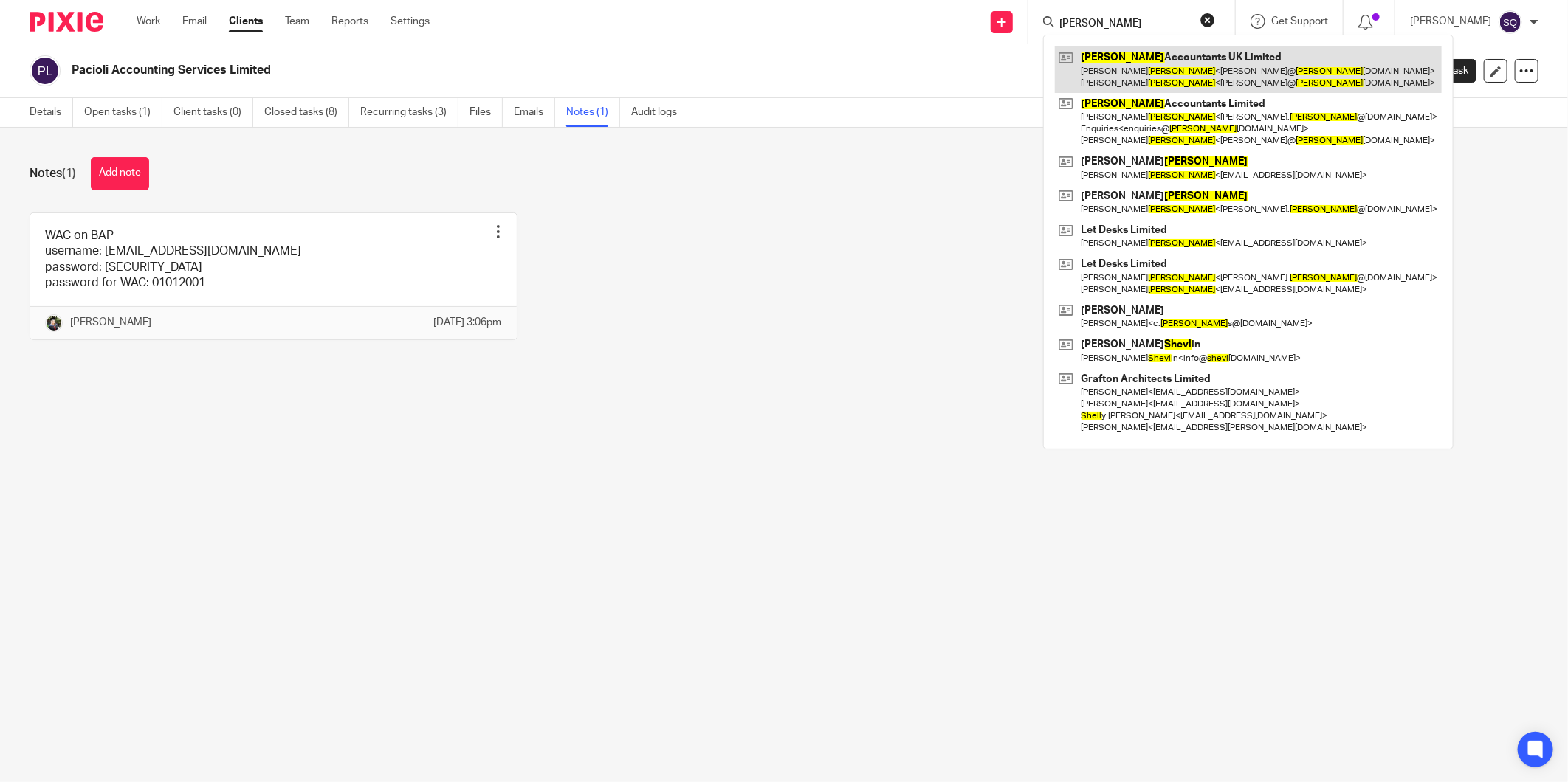
type input "[PERSON_NAME]"
click at [1238, 66] on link at bounding box center [1248, 69] width 387 height 46
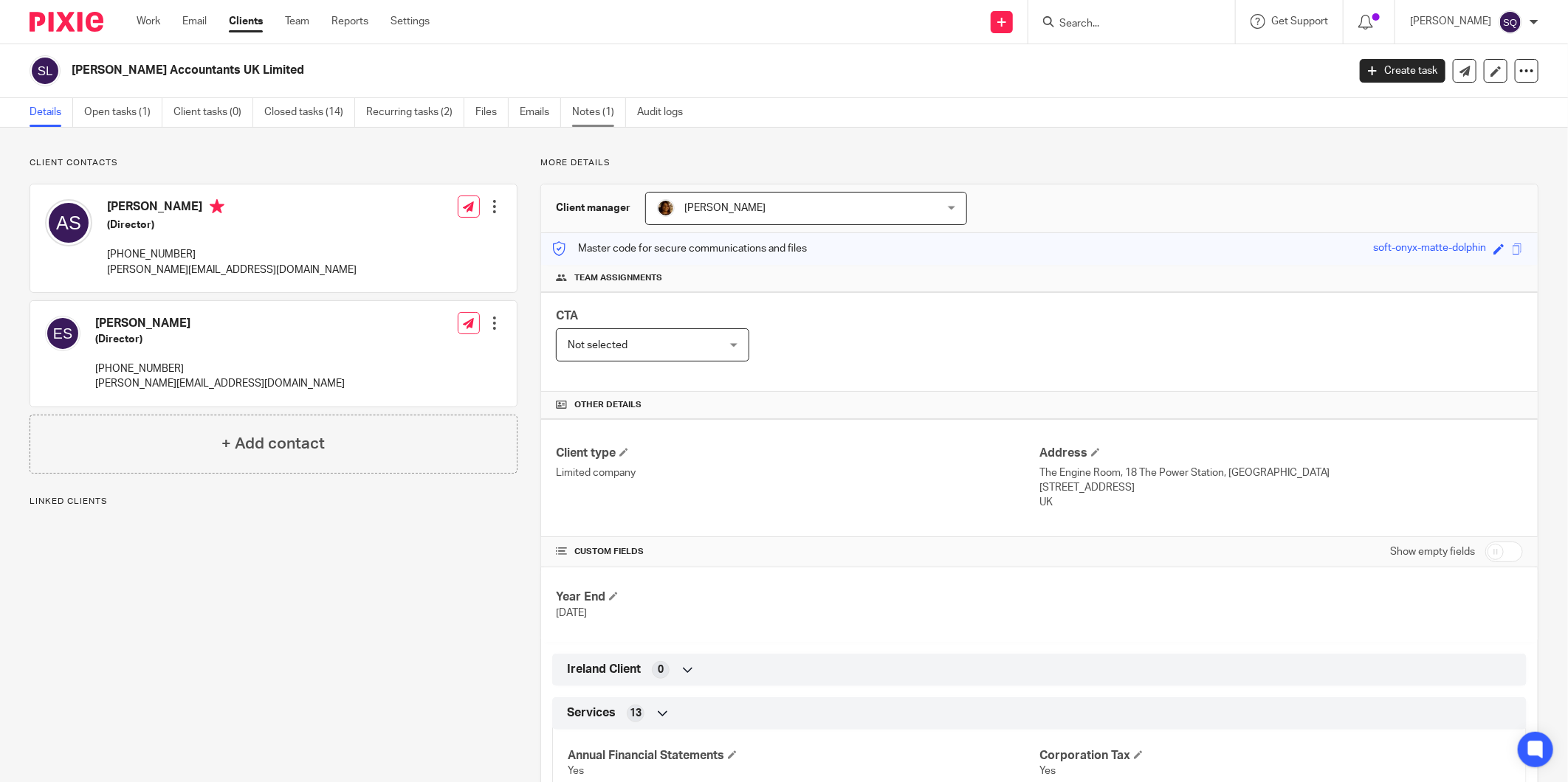
click at [618, 117] on link "Notes (1)" at bounding box center [599, 112] width 54 height 29
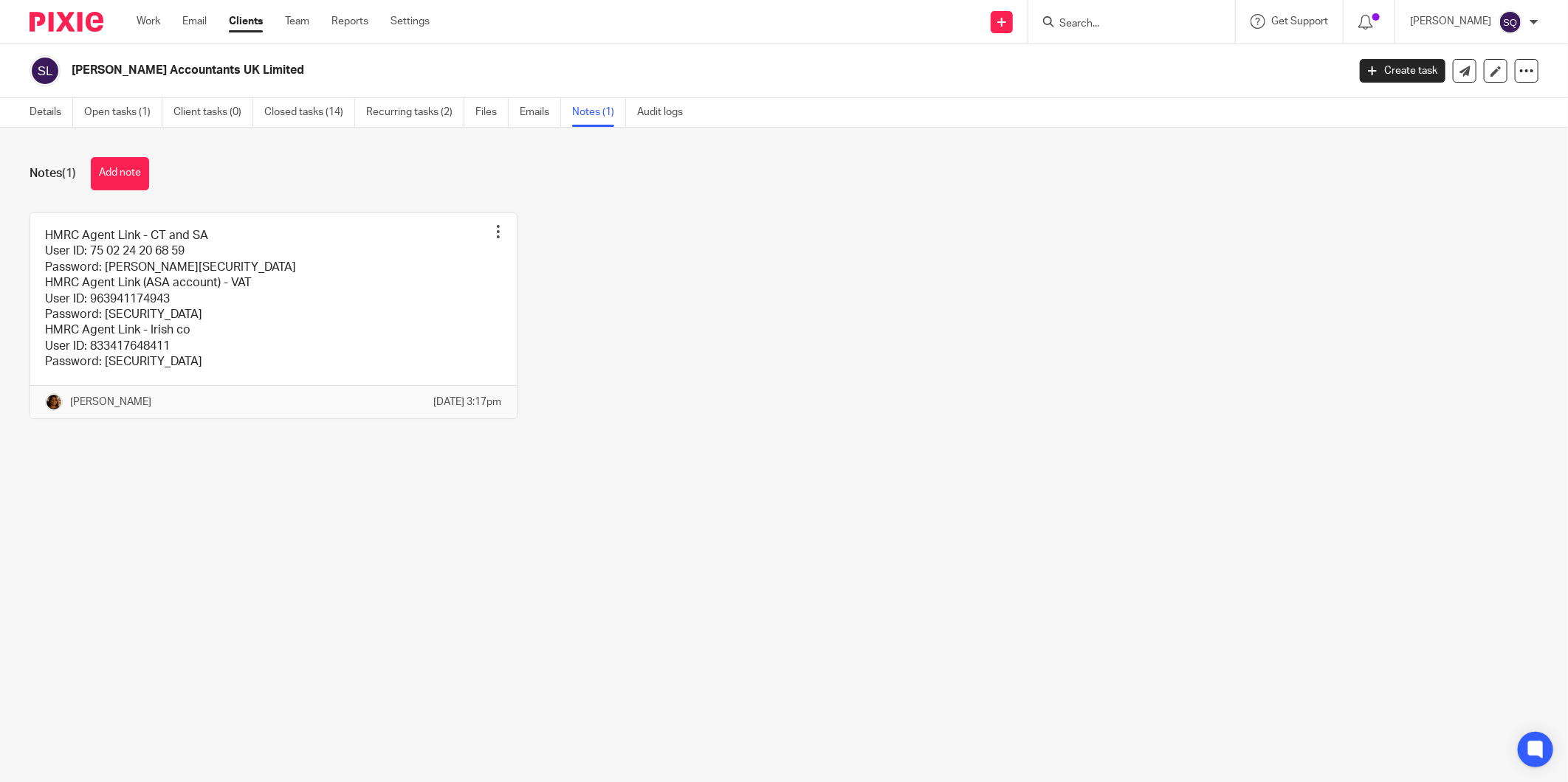
click at [1111, 28] on input "Search" at bounding box center [1124, 24] width 133 height 13
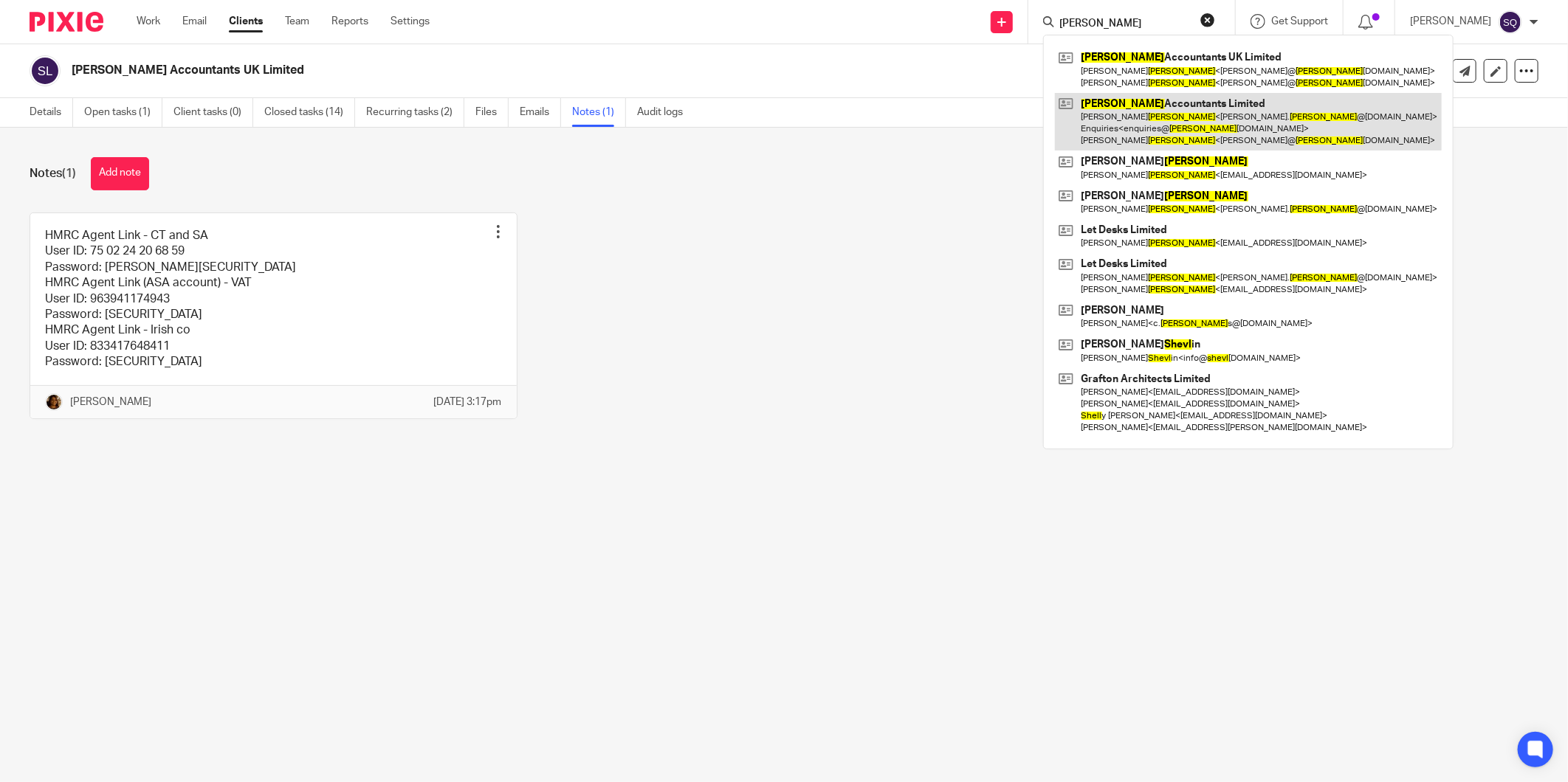
type input "[PERSON_NAME]"
click at [1158, 125] on link at bounding box center [1248, 122] width 387 height 58
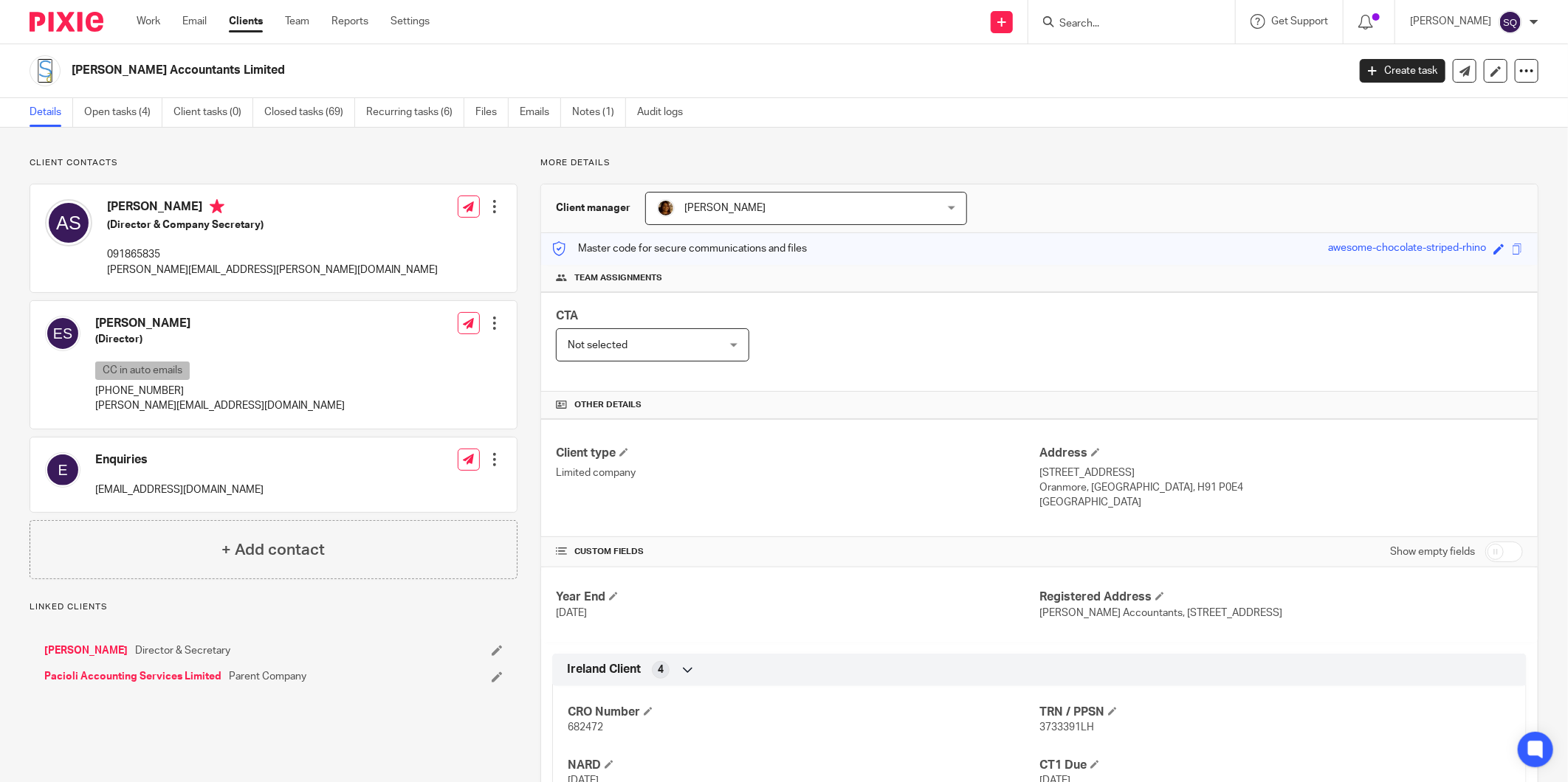
click at [491, 211] on div at bounding box center [494, 206] width 15 height 15
click at [432, 239] on link "Edit contact" at bounding box center [424, 239] width 141 height 22
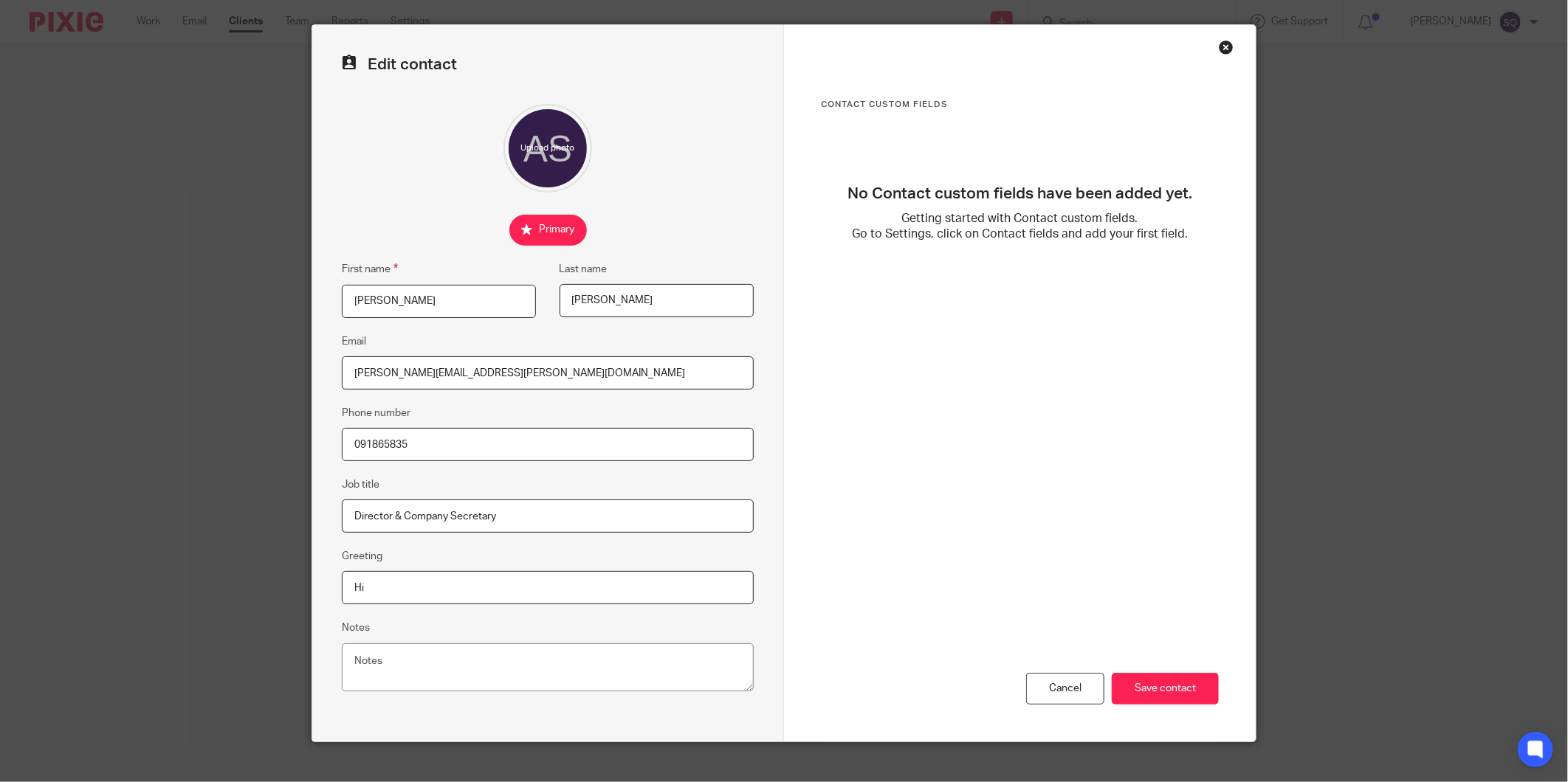
scroll to position [55, 0]
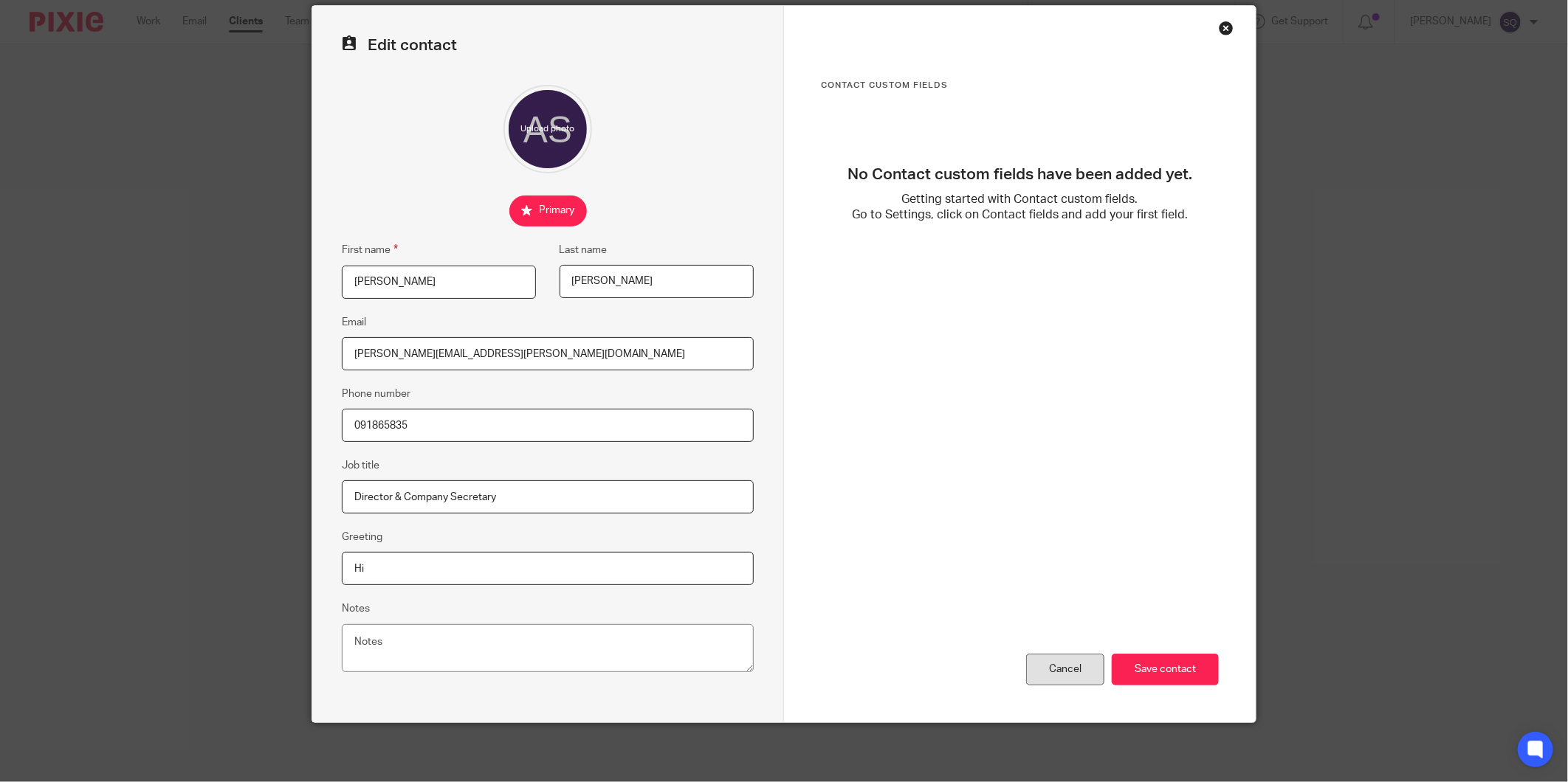
click at [1053, 663] on div "Cancel" at bounding box center [1065, 670] width 78 height 31
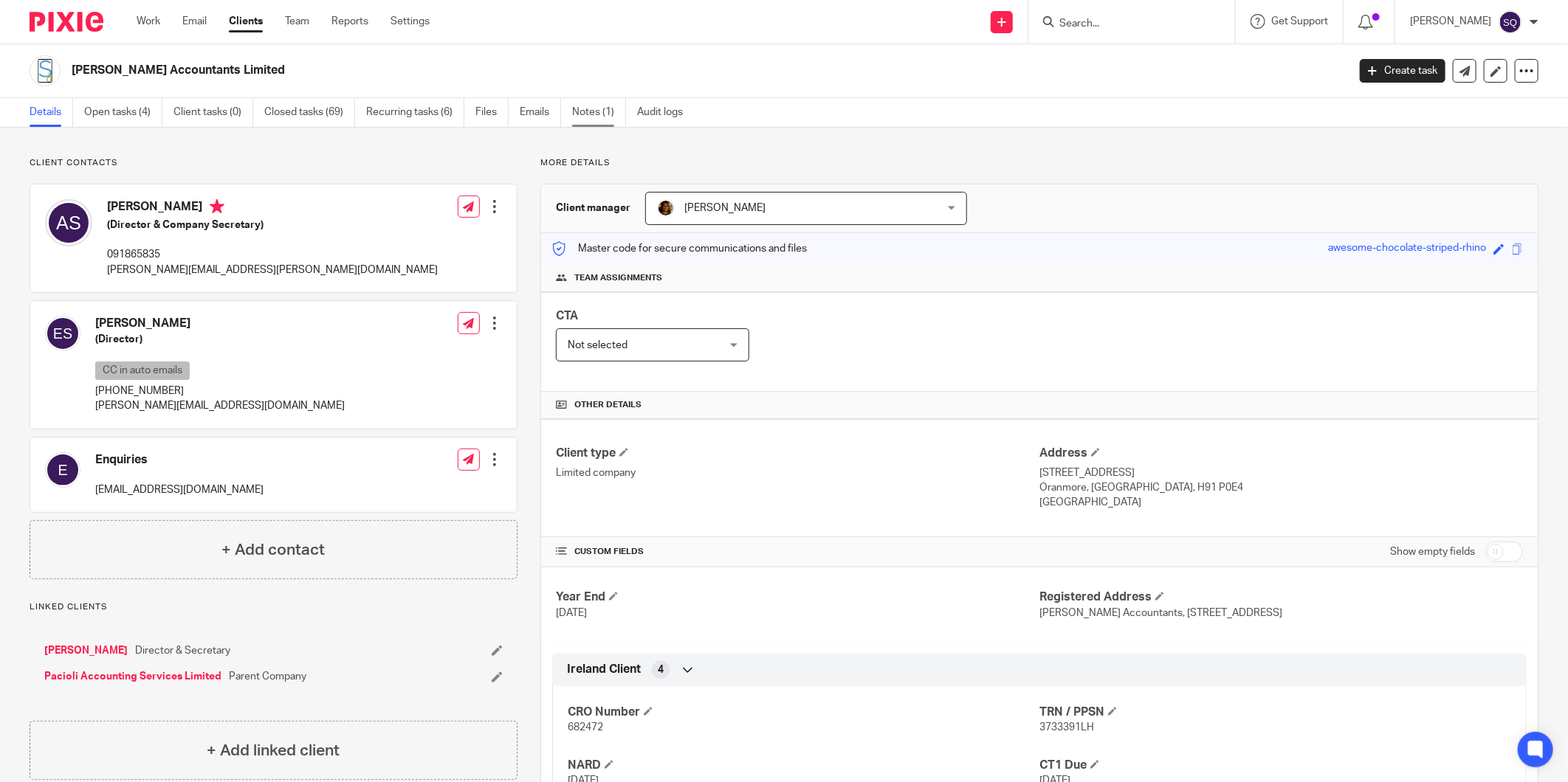
click at [602, 106] on link "Notes (1)" at bounding box center [599, 112] width 54 height 29
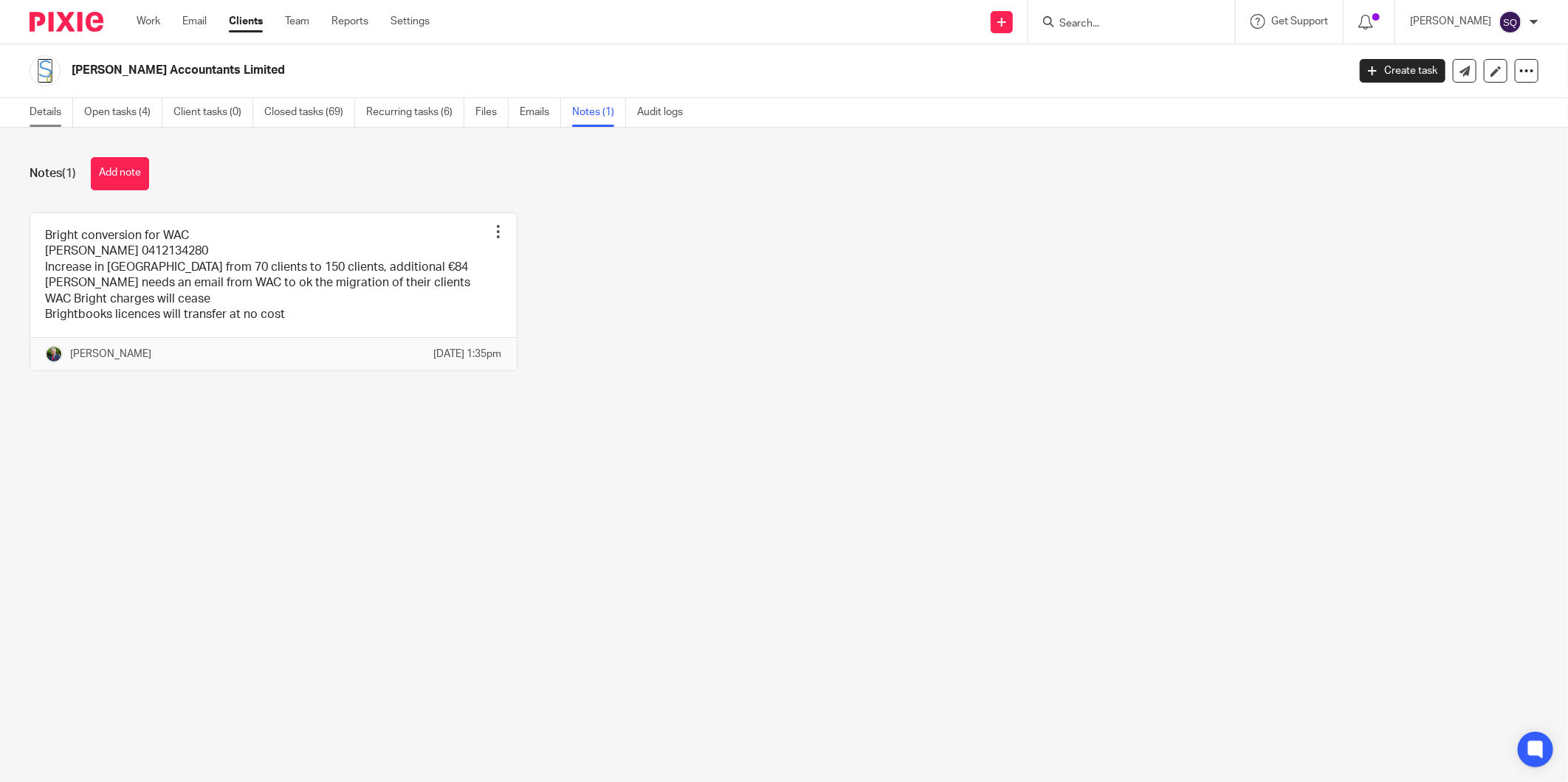
click at [41, 116] on link "Details" at bounding box center [51, 112] width 44 height 29
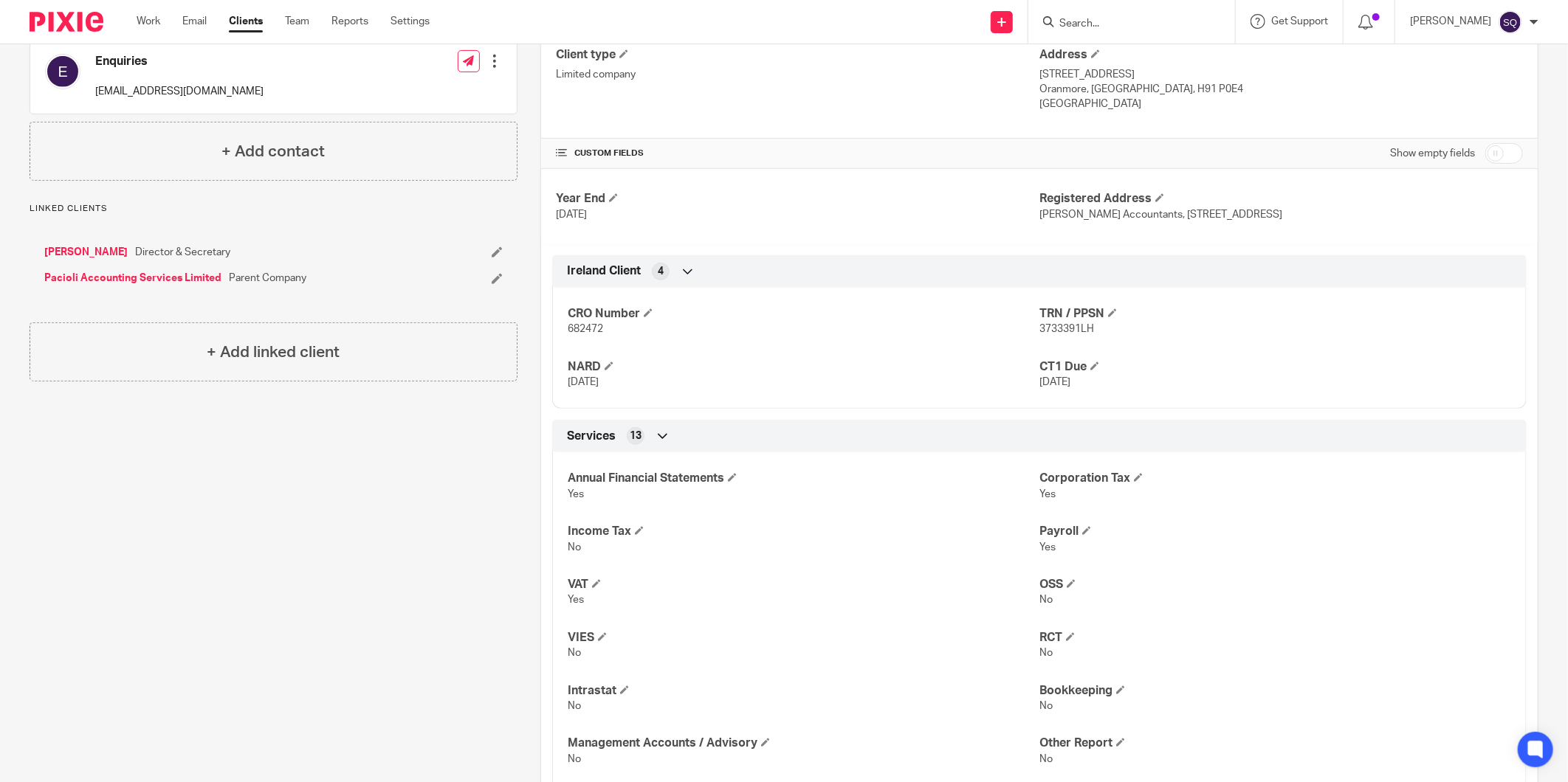
scroll to position [340, 0]
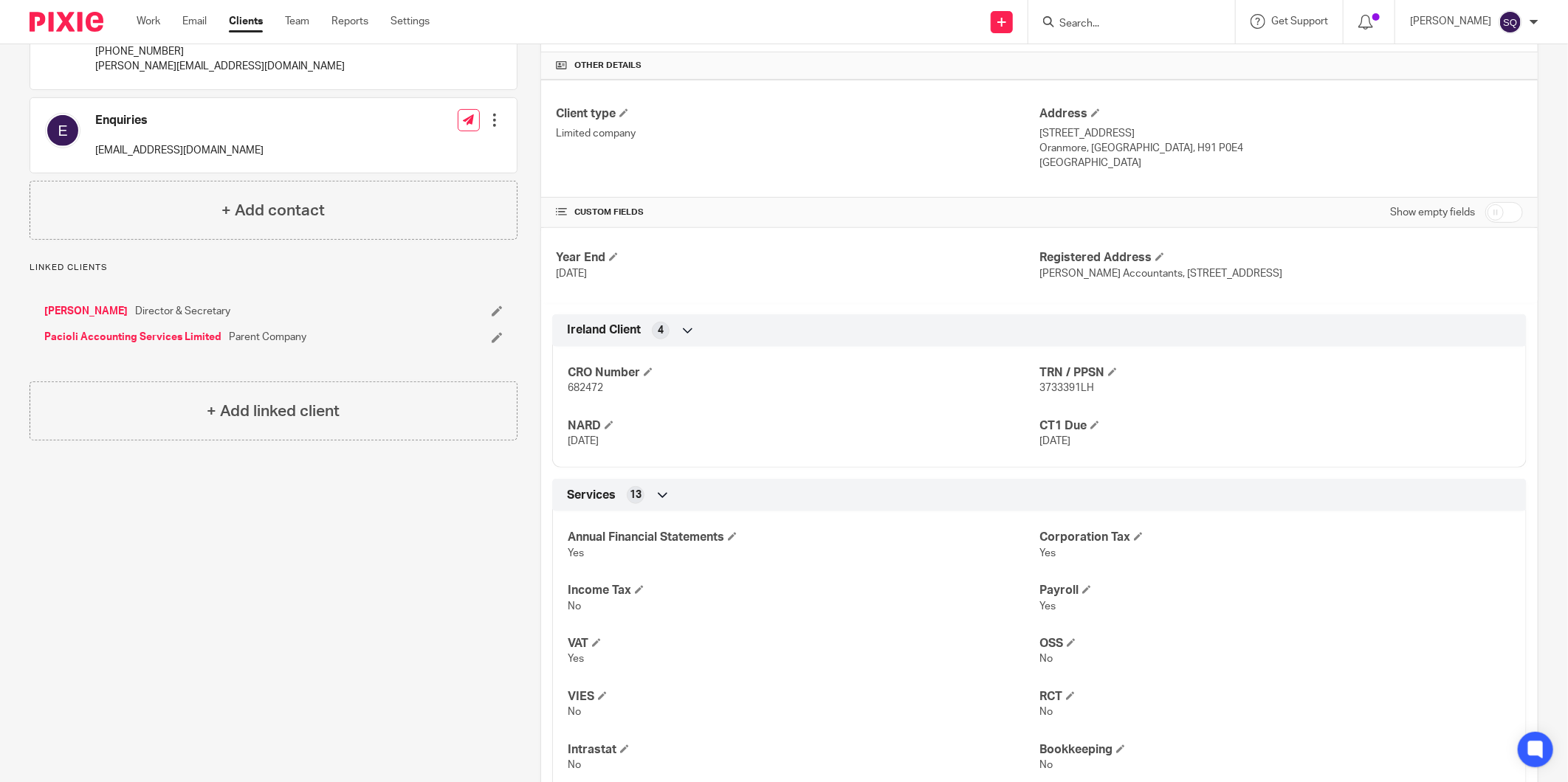
click at [94, 307] on link "[PERSON_NAME]" at bounding box center [86, 311] width 84 height 15
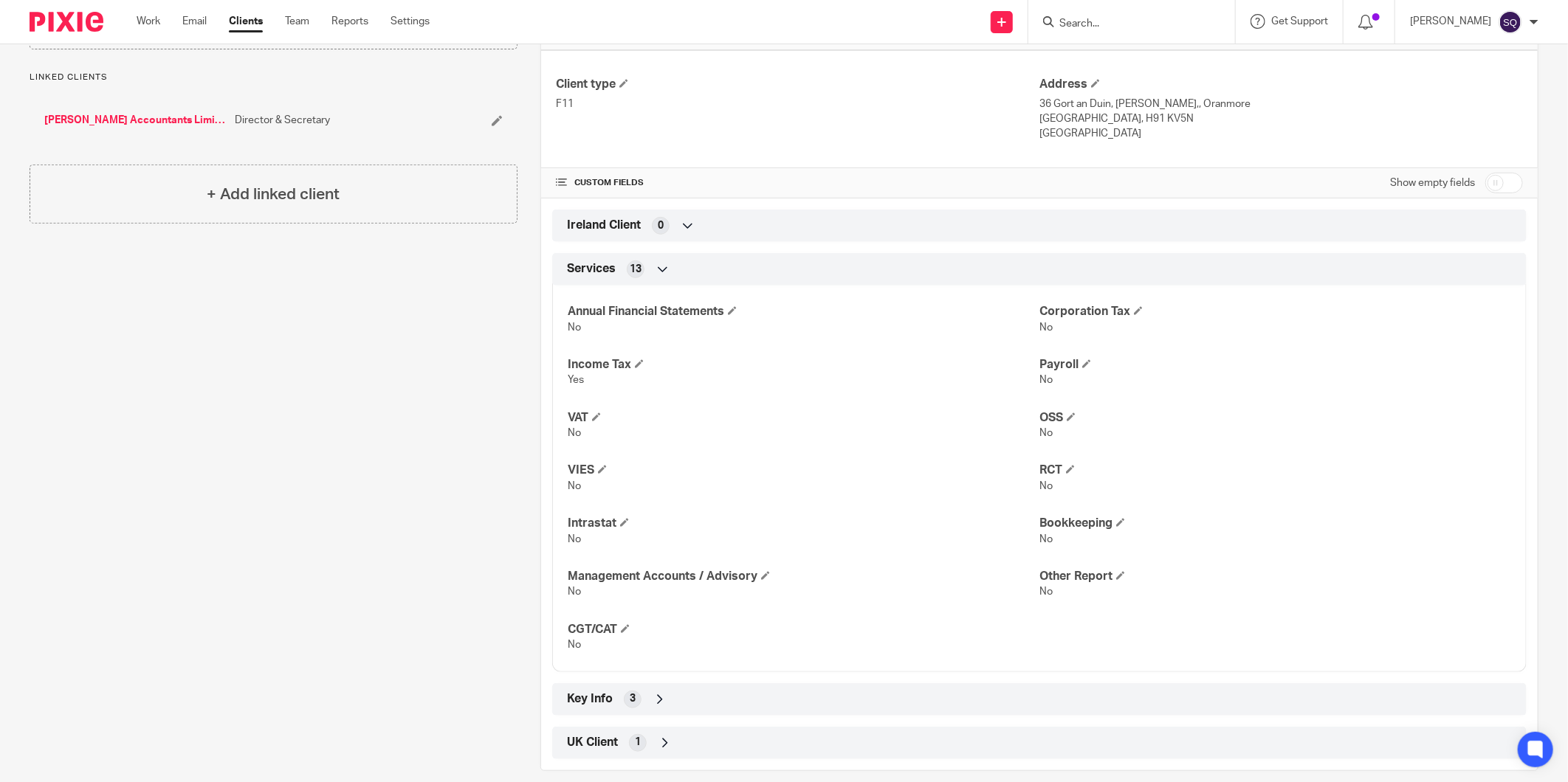
scroll to position [388, 0]
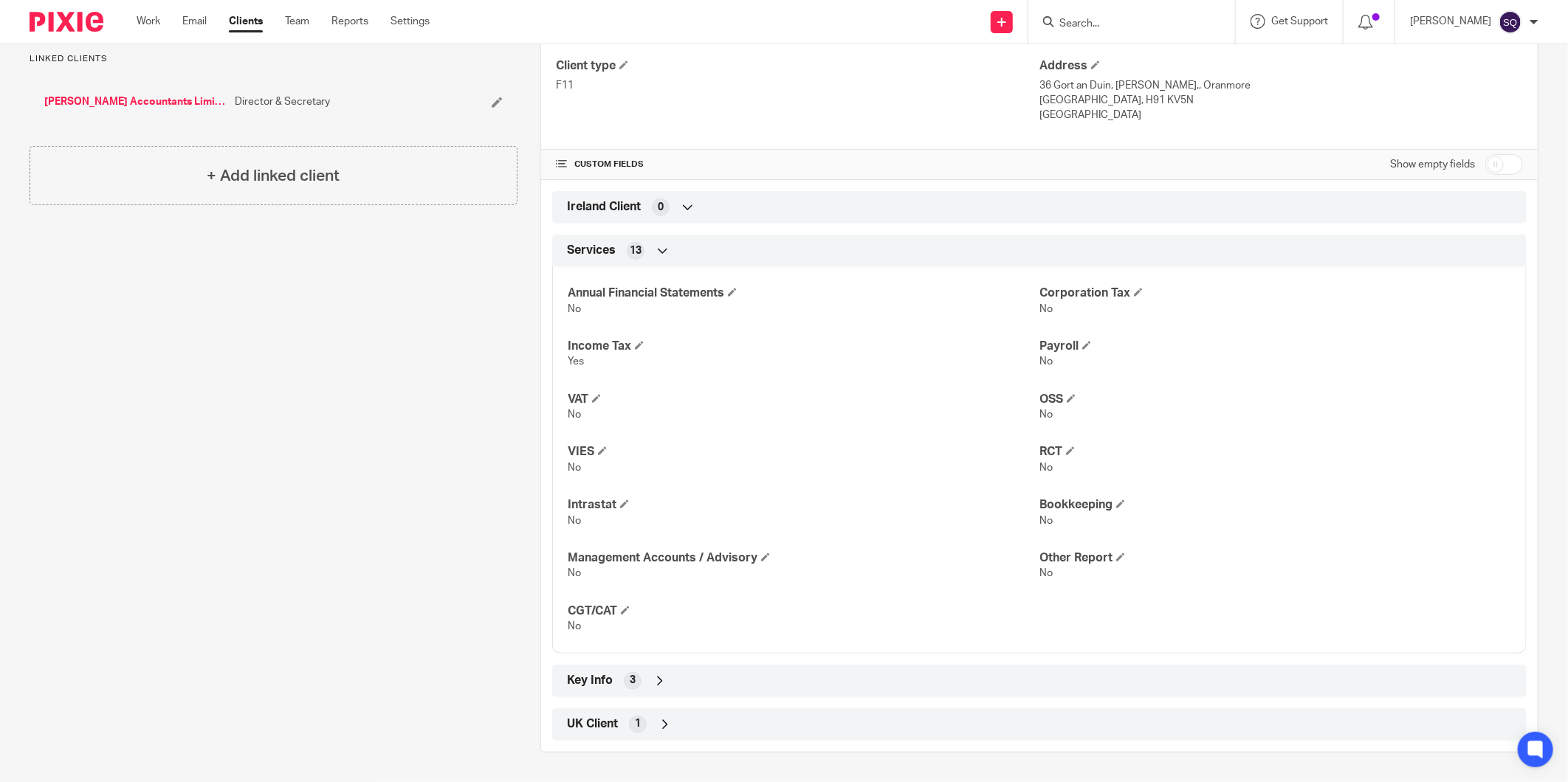
click at [601, 690] on div "Key Info 3" at bounding box center [1039, 681] width 952 height 25
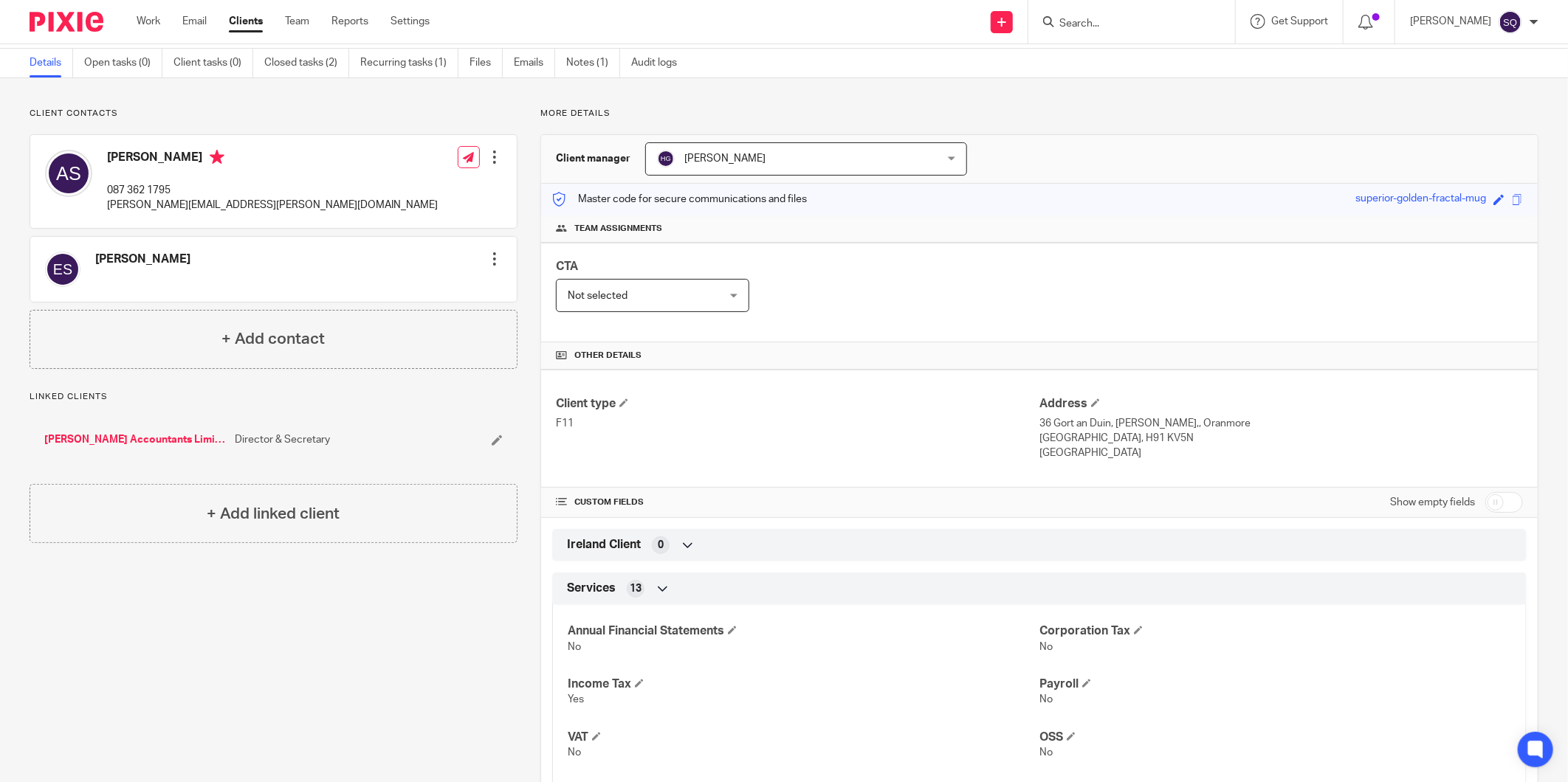
scroll to position [0, 0]
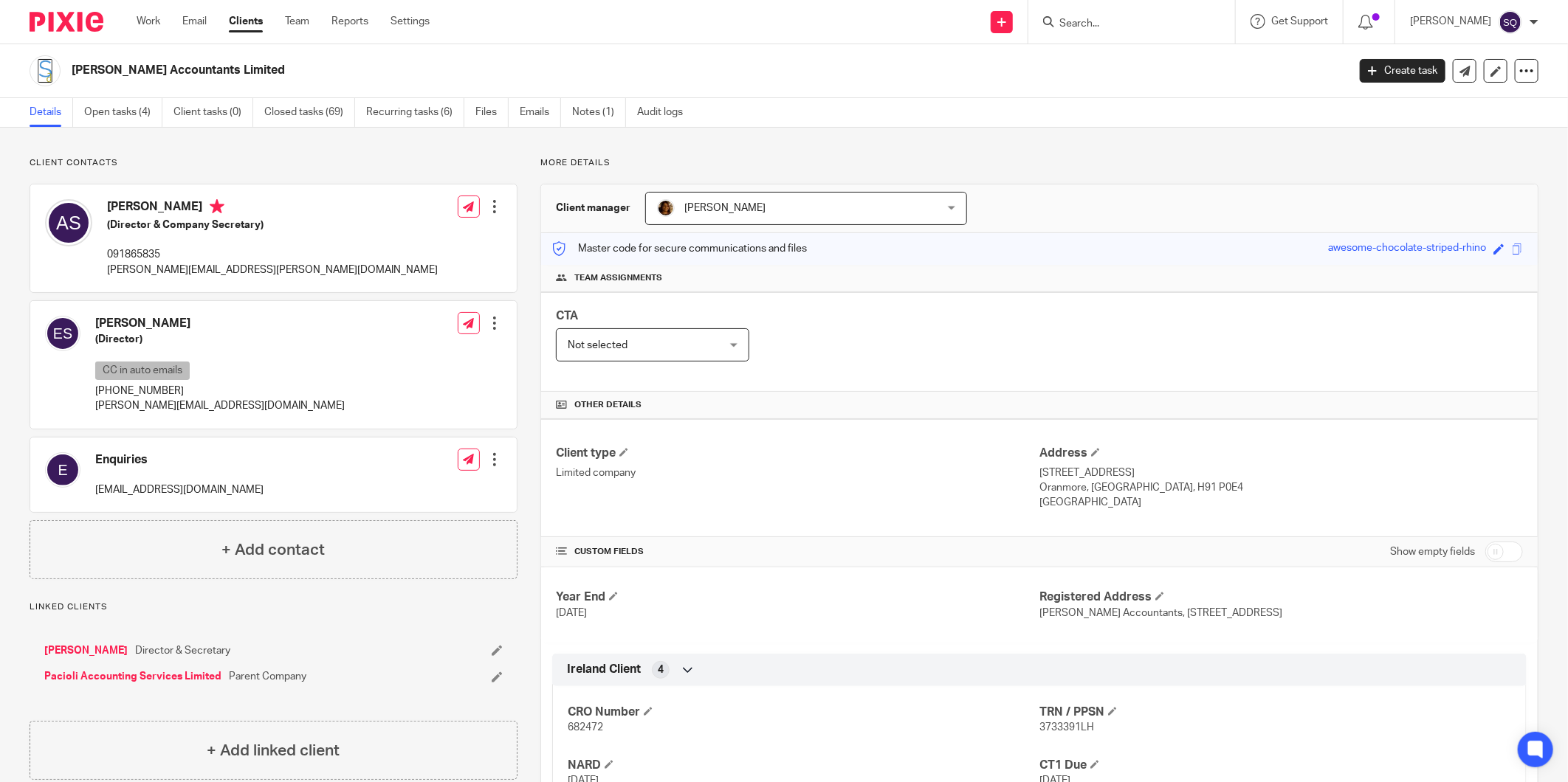
click at [492, 320] on div at bounding box center [494, 323] width 15 height 15
click at [440, 351] on link "Edit contact" at bounding box center [424, 356] width 141 height 22
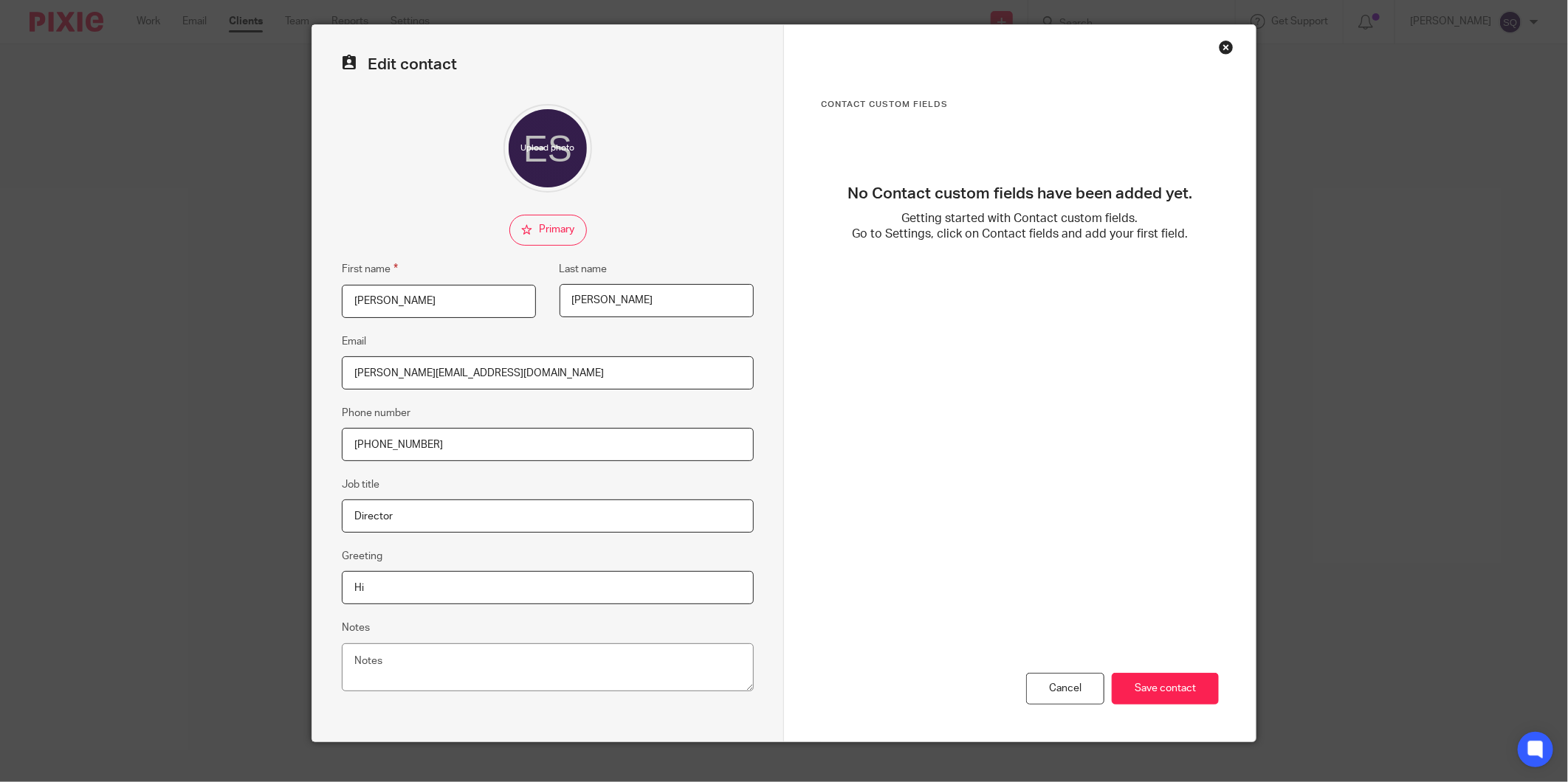
scroll to position [55, 0]
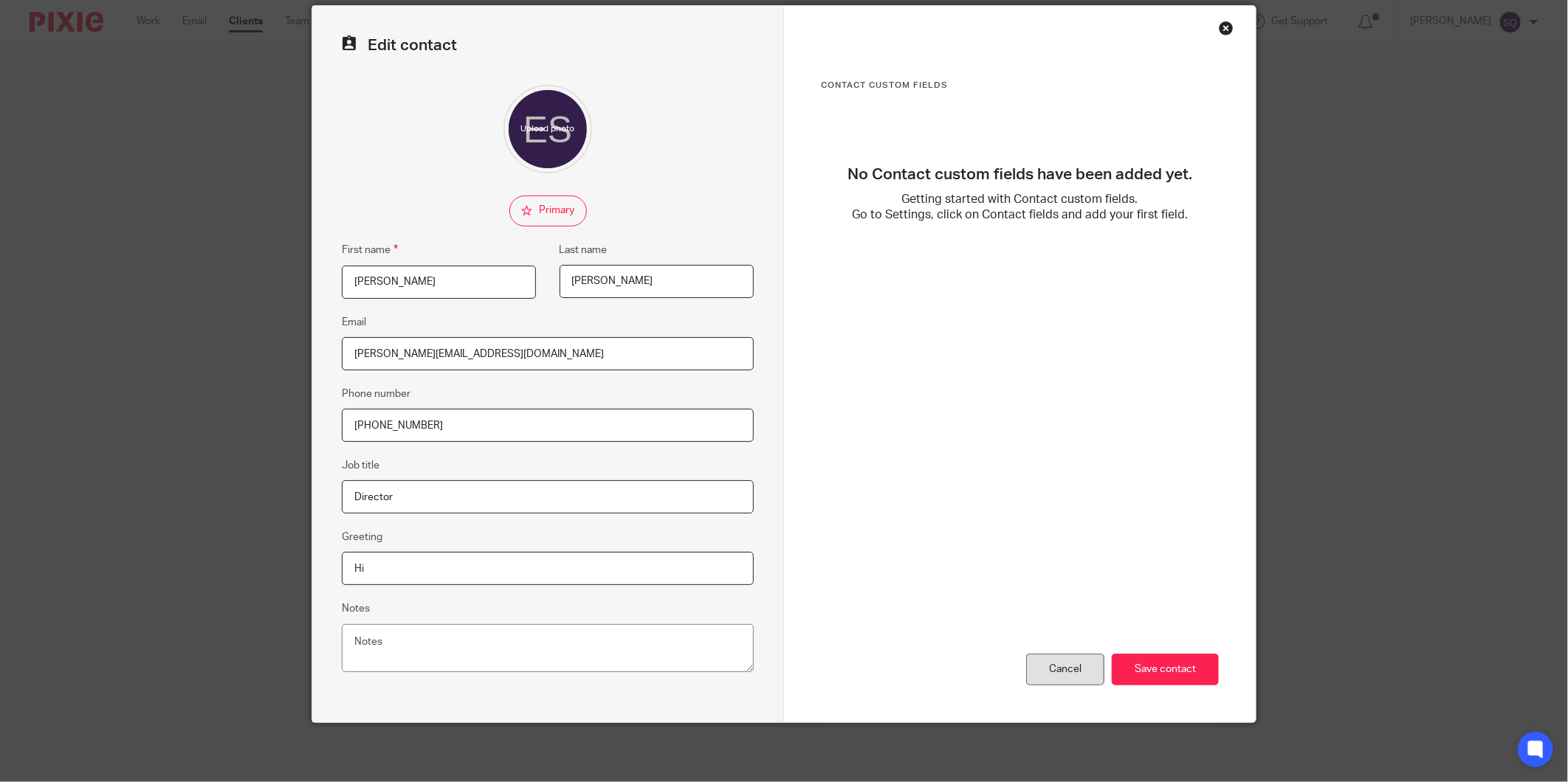
click at [1049, 671] on div "Cancel" at bounding box center [1065, 670] width 78 height 31
